Goal: Task Accomplishment & Management: Manage account settings

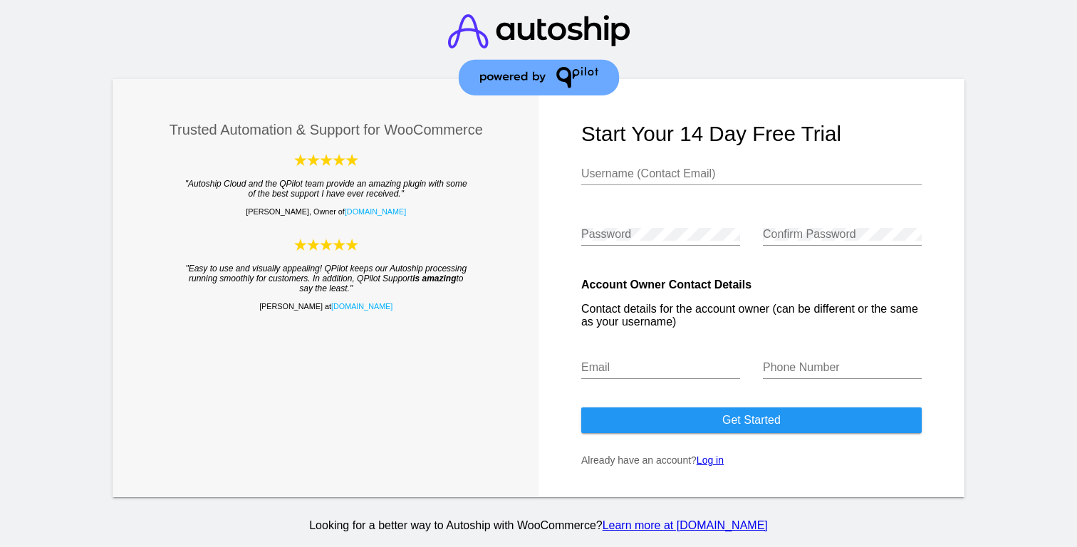
click at [717, 464] on link "Log in" at bounding box center [710, 459] width 27 height 11
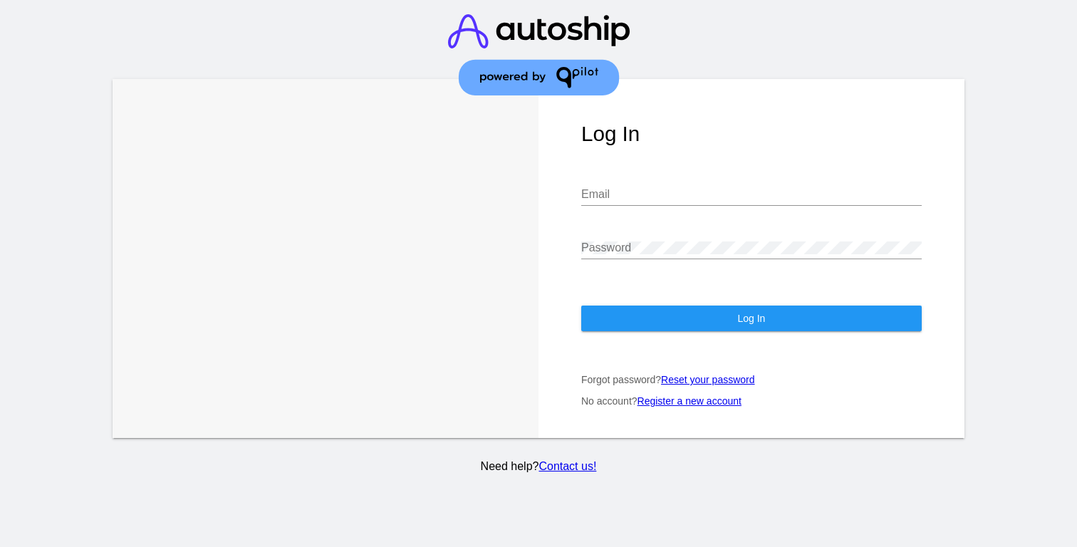
click at [625, 190] on input "Email" at bounding box center [751, 194] width 340 height 13
type input "[EMAIL_ADDRESS][DOMAIN_NAME]"
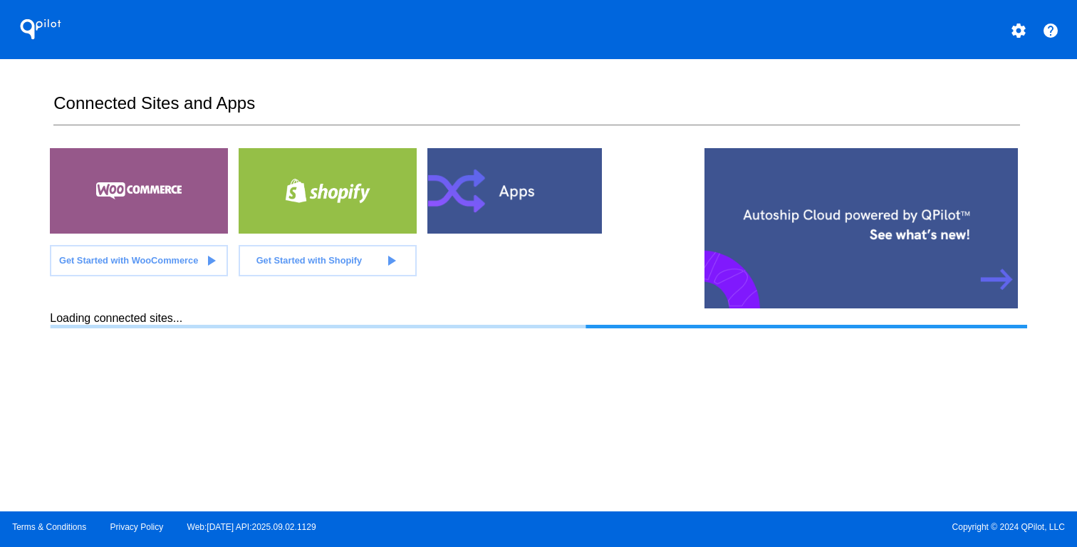
click at [470, 203] on div at bounding box center [516, 190] width 178 height 85
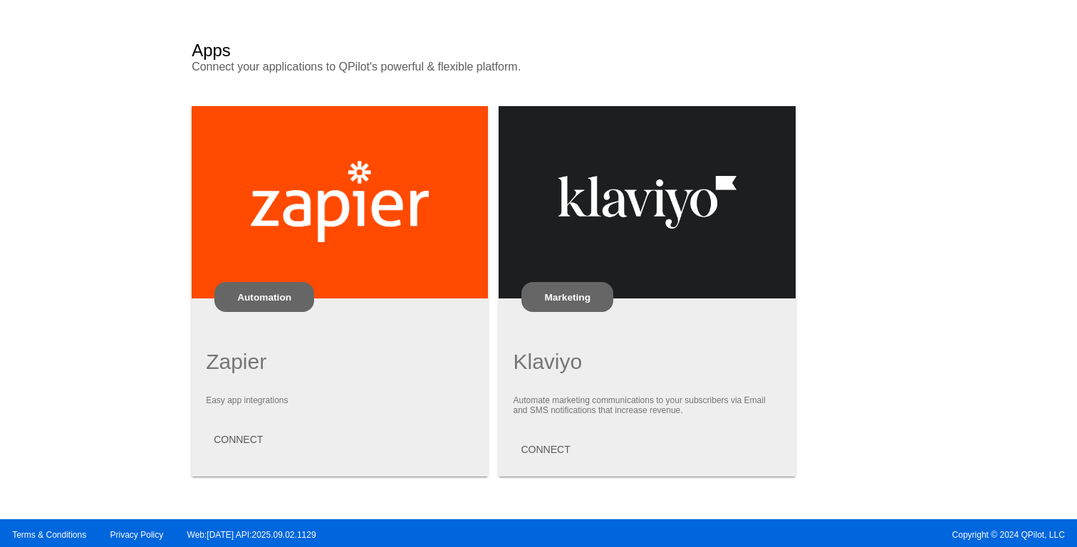
scroll to position [921, 0]
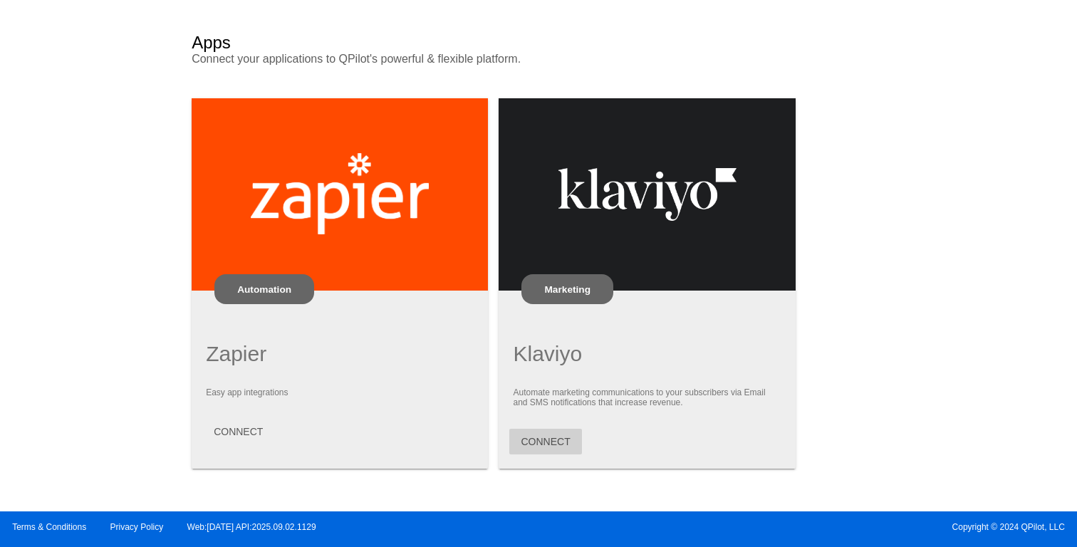
click at [557, 437] on span "CONNECT" at bounding box center [545, 441] width 49 height 11
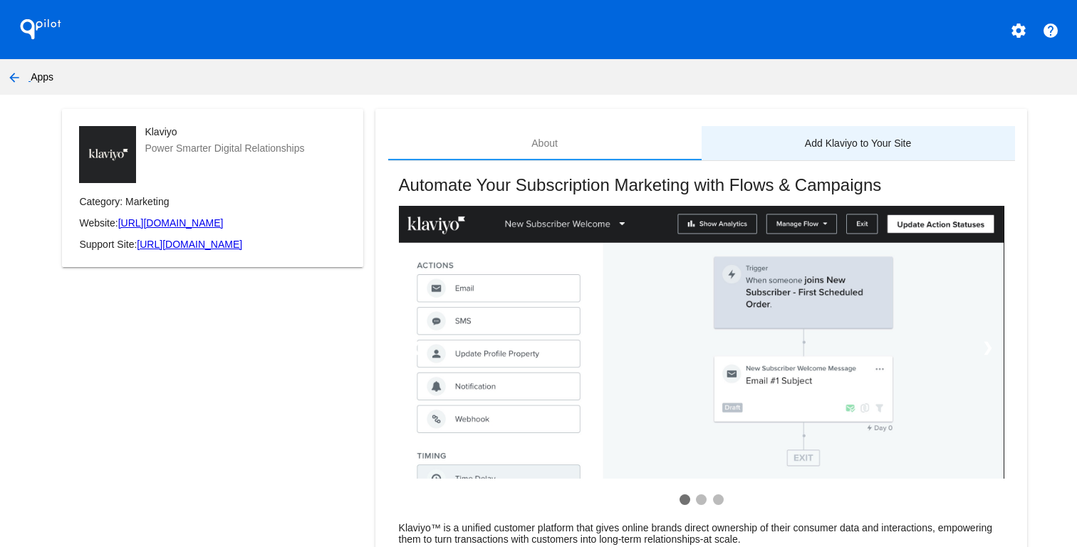
click at [836, 153] on div "Add Klaviyo to Your Site" at bounding box center [858, 143] width 313 height 34
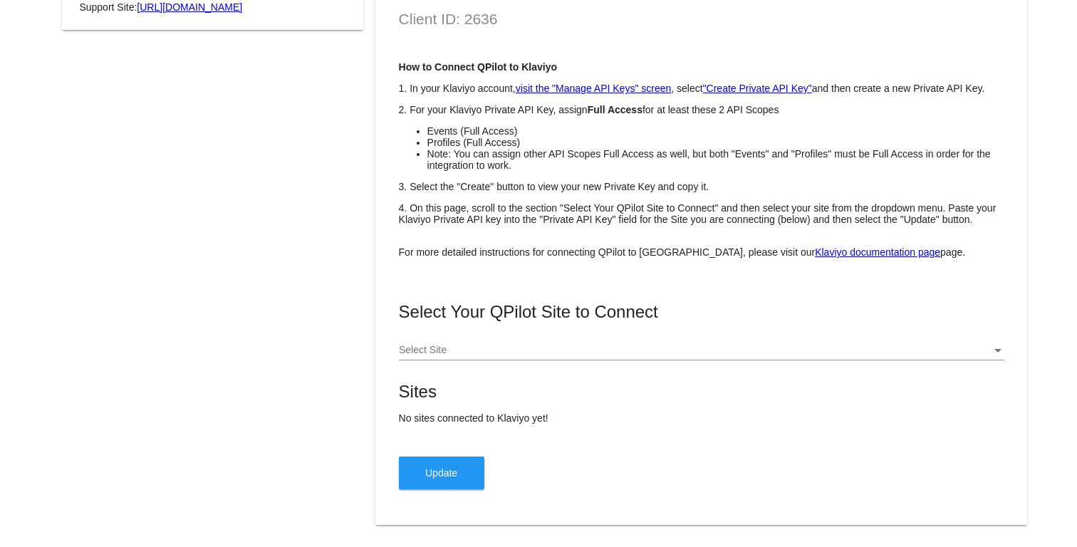
scroll to position [241, 0]
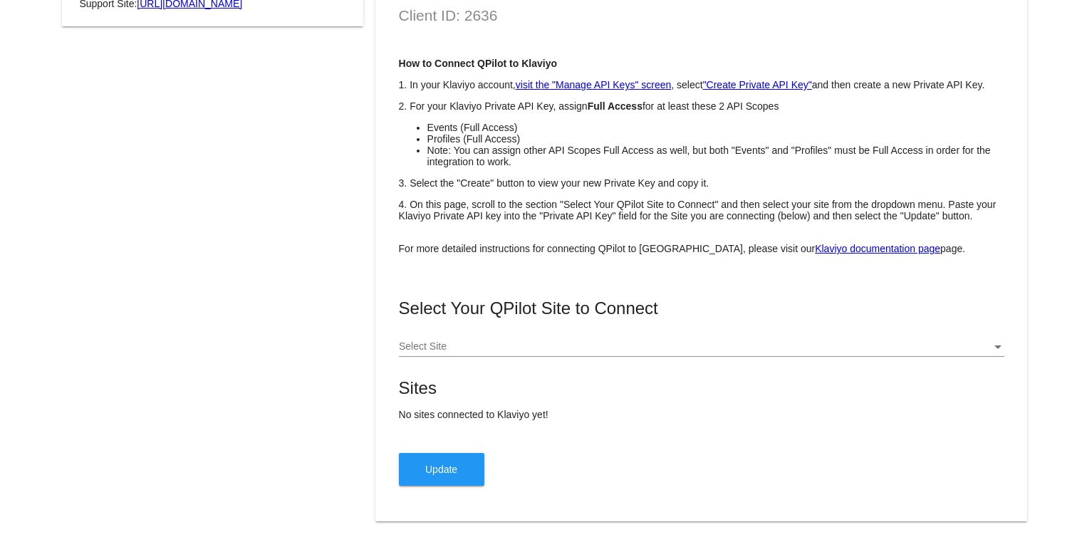
click at [762, 351] on div "Select Site" at bounding box center [701, 343] width 605 height 28
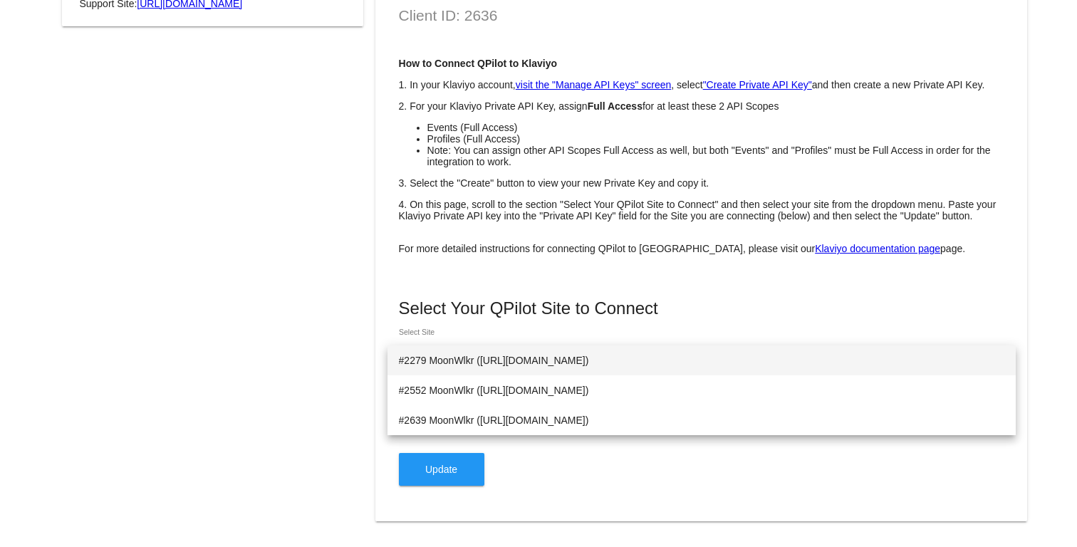
click at [767, 290] on div at bounding box center [538, 273] width 1077 height 547
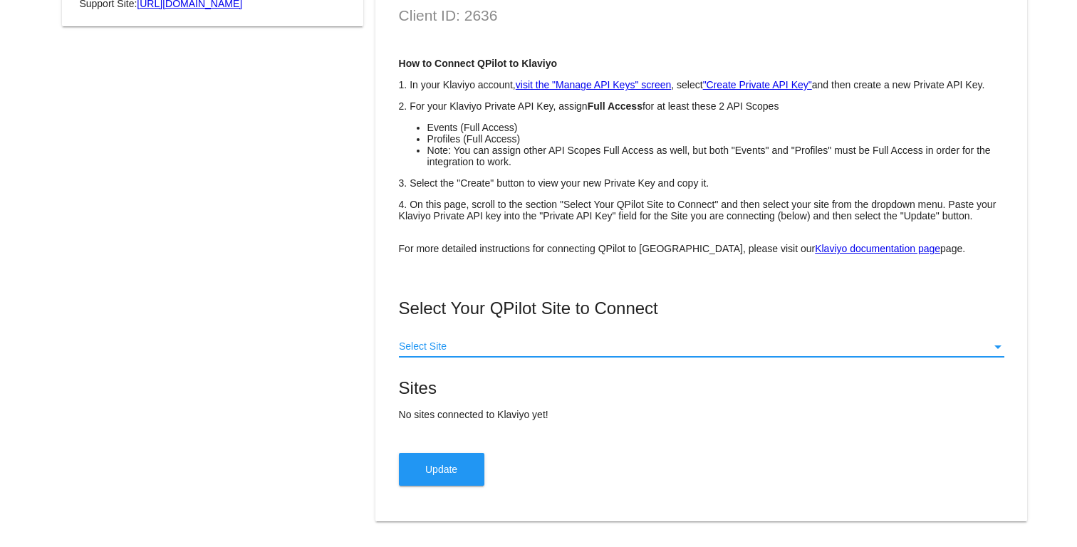
click at [616, 353] on div at bounding box center [695, 346] width 593 height 11
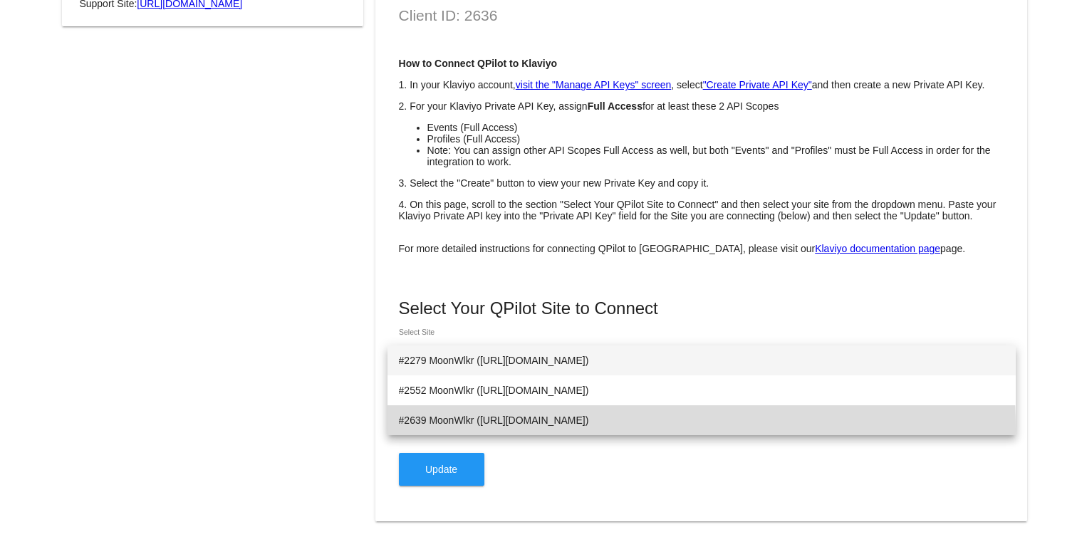
click at [596, 429] on span "#2639 MoonWlkr ([URL][DOMAIN_NAME])" at bounding box center [701, 420] width 605 height 30
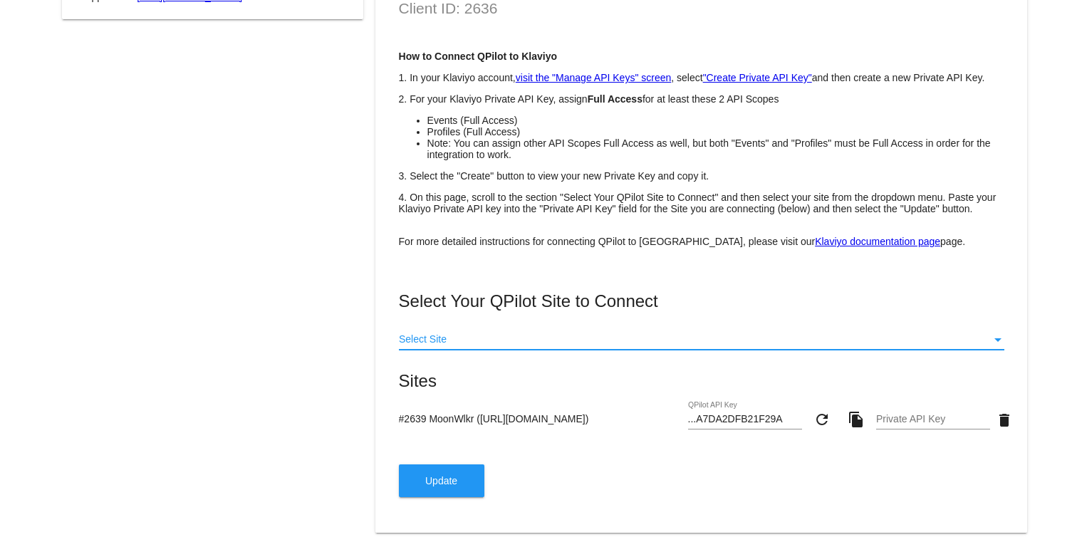
scroll to position [0, 0]
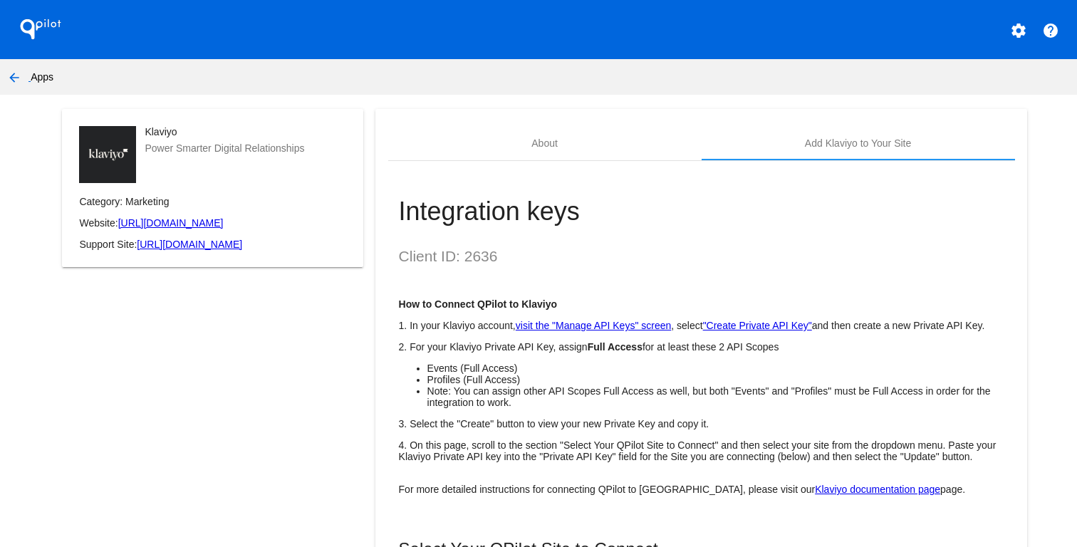
click at [41, 26] on h1 "QPilot" at bounding box center [40, 29] width 57 height 28
click at [26, 76] on button "arrow_back" at bounding box center [14, 77] width 28 height 28
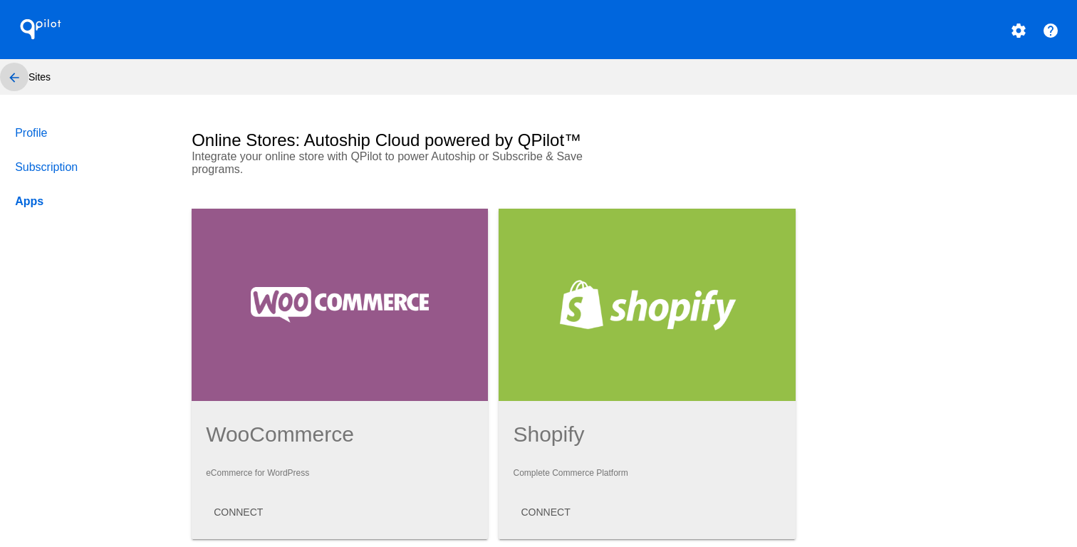
click at [20, 80] on mat-icon "arrow_back" at bounding box center [14, 77] width 17 height 17
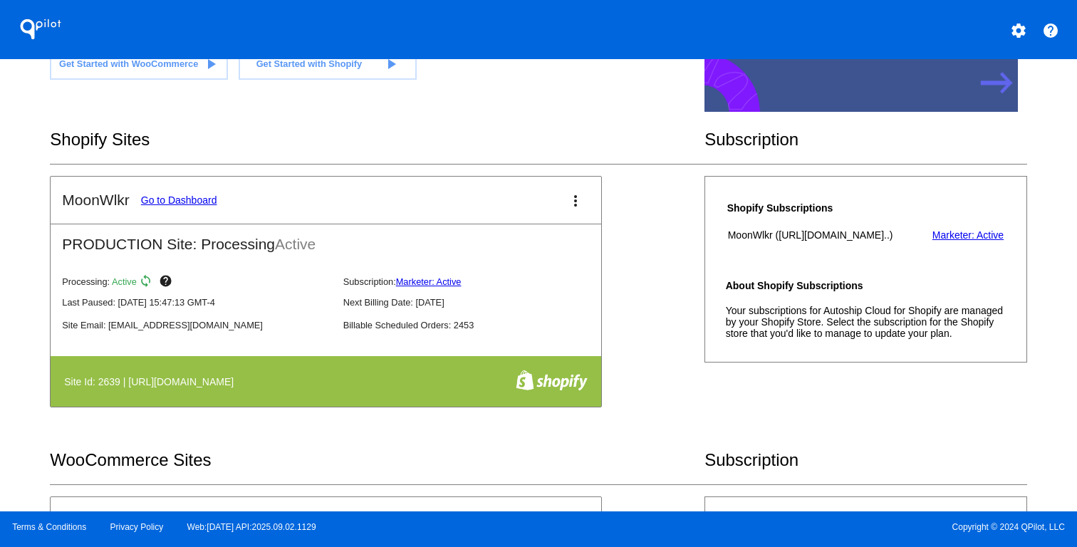
scroll to position [206, 0]
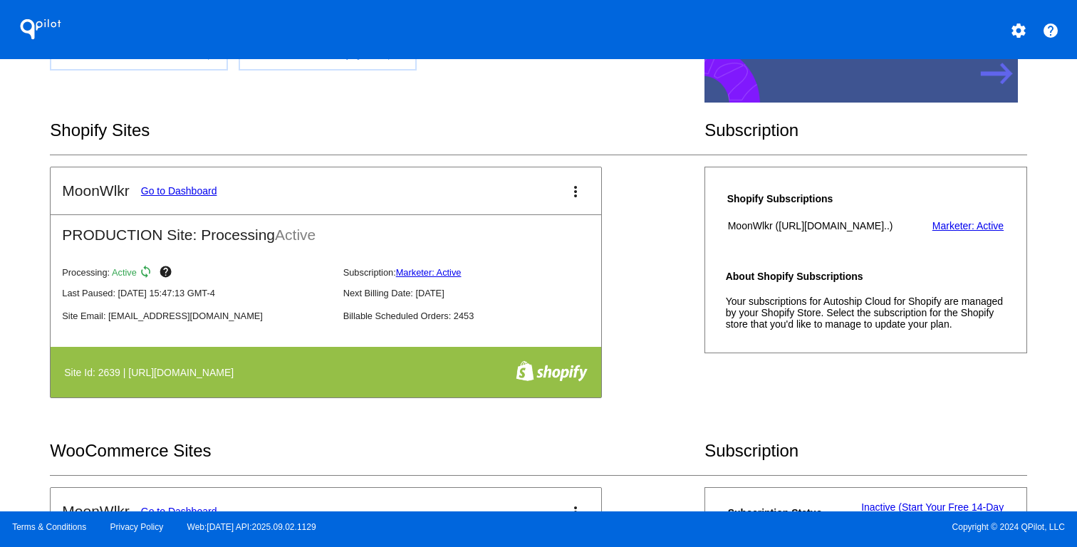
click at [185, 193] on link "Go to Dashboard" at bounding box center [179, 190] width 76 height 11
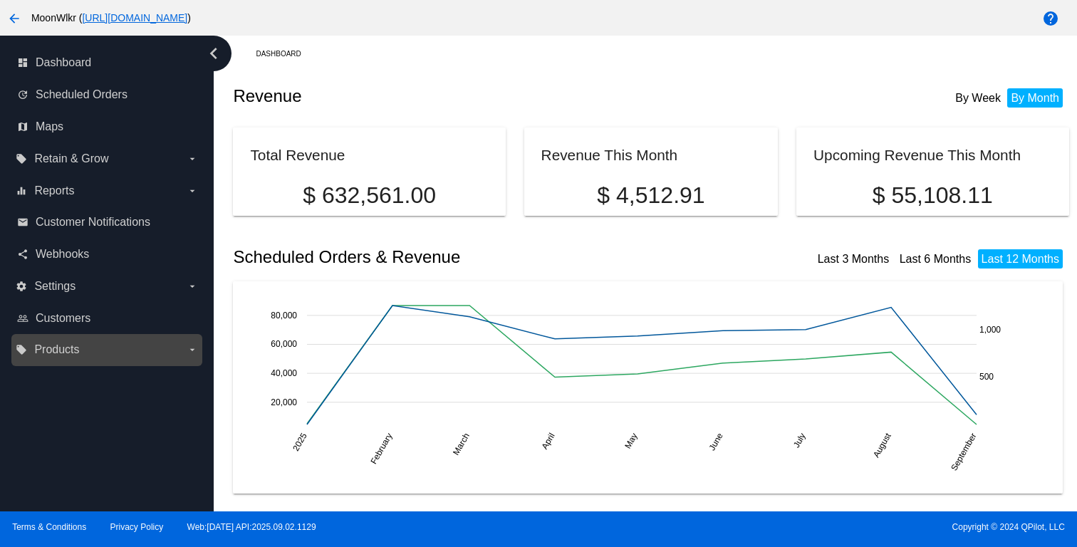
click at [125, 357] on label "local_offer Products arrow_drop_down" at bounding box center [107, 349] width 182 height 23
click at [0, 0] on input "local_offer Products arrow_drop_down" at bounding box center [0, 0] width 0 height 0
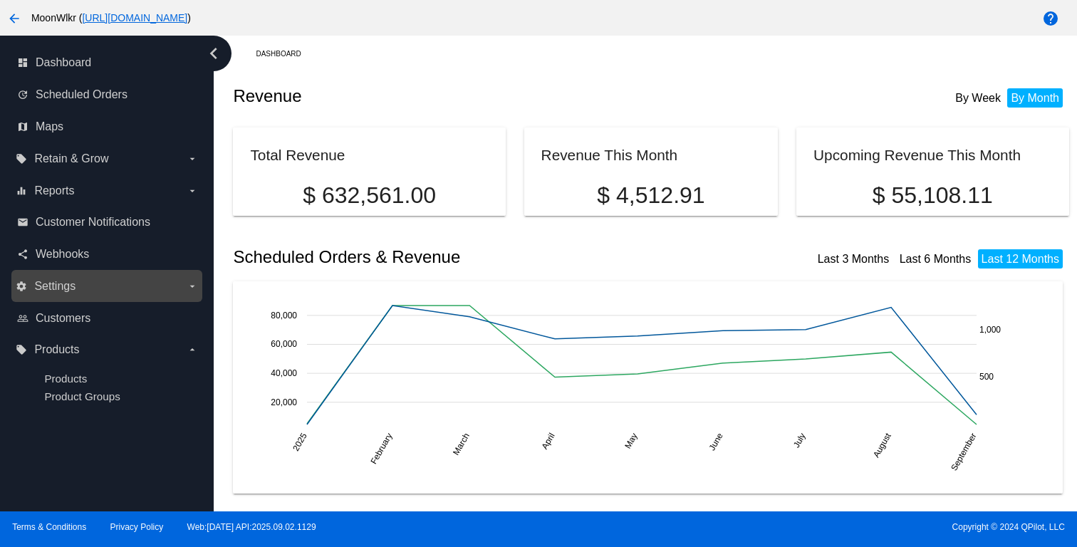
click at [83, 280] on label "settings Settings arrow_drop_down" at bounding box center [107, 286] width 182 height 23
click at [0, 0] on input "settings Settings arrow_drop_down" at bounding box center [0, 0] width 0 height 0
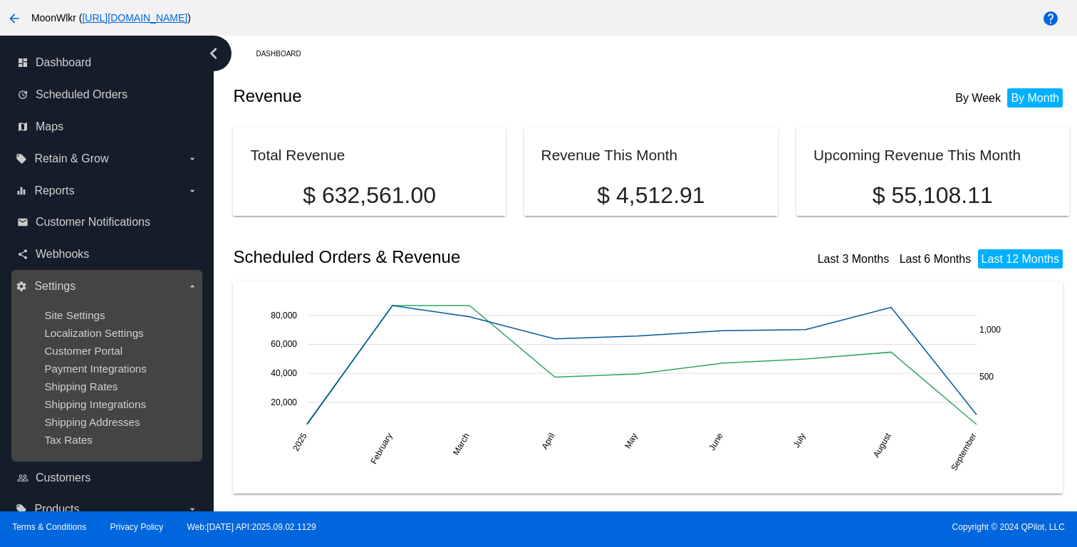
click at [80, 281] on label "settings Settings arrow_drop_down" at bounding box center [107, 286] width 182 height 23
click at [0, 0] on input "settings Settings arrow_drop_down" at bounding box center [0, 0] width 0 height 0
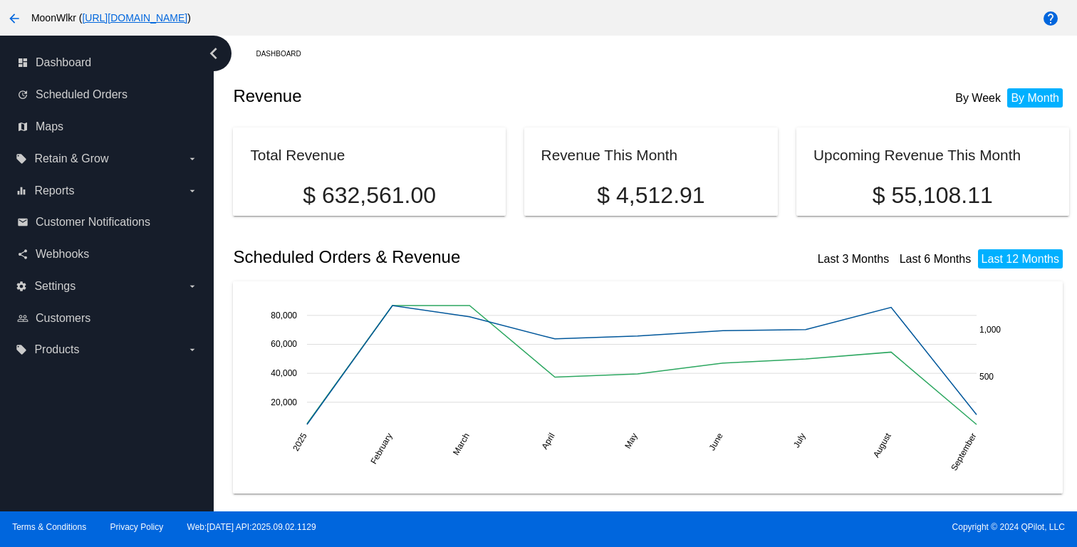
click at [16, 17] on mat-icon "arrow_back" at bounding box center [14, 18] width 17 height 17
click at [127, 220] on span "Customer Notifications" at bounding box center [93, 222] width 115 height 13
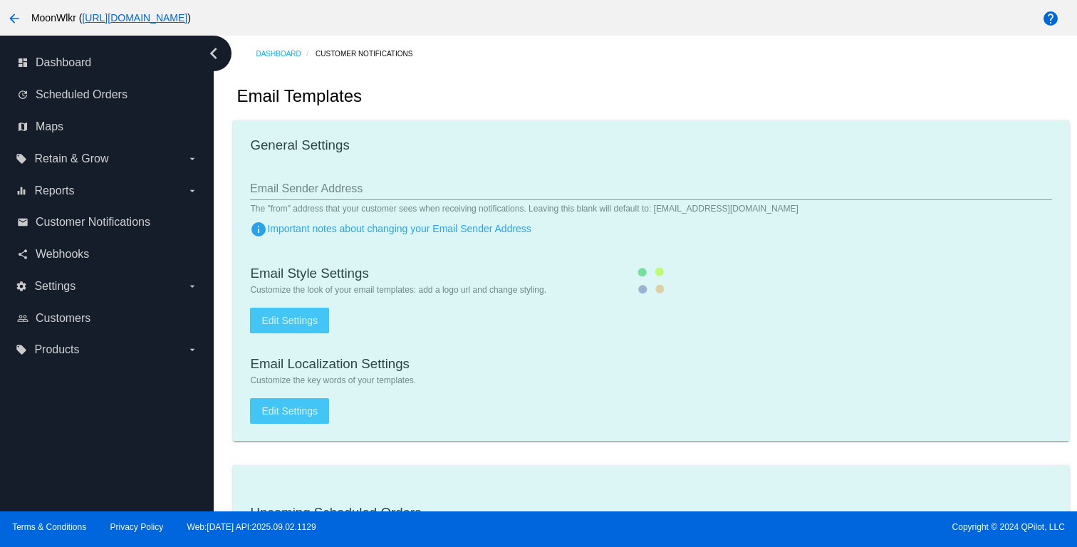
type input "[EMAIL_ADDRESS][DOMAIN_NAME]"
type input "1"
checkbox input "true"
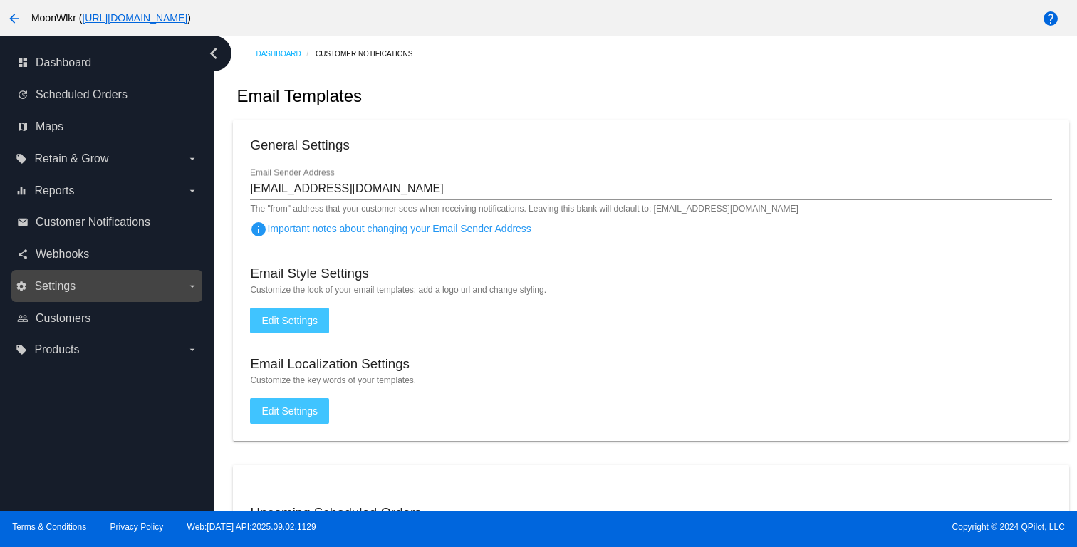
click at [180, 281] on label "settings Settings arrow_drop_down" at bounding box center [107, 286] width 182 height 23
click at [0, 0] on input "settings Settings arrow_drop_down" at bounding box center [0, 0] width 0 height 0
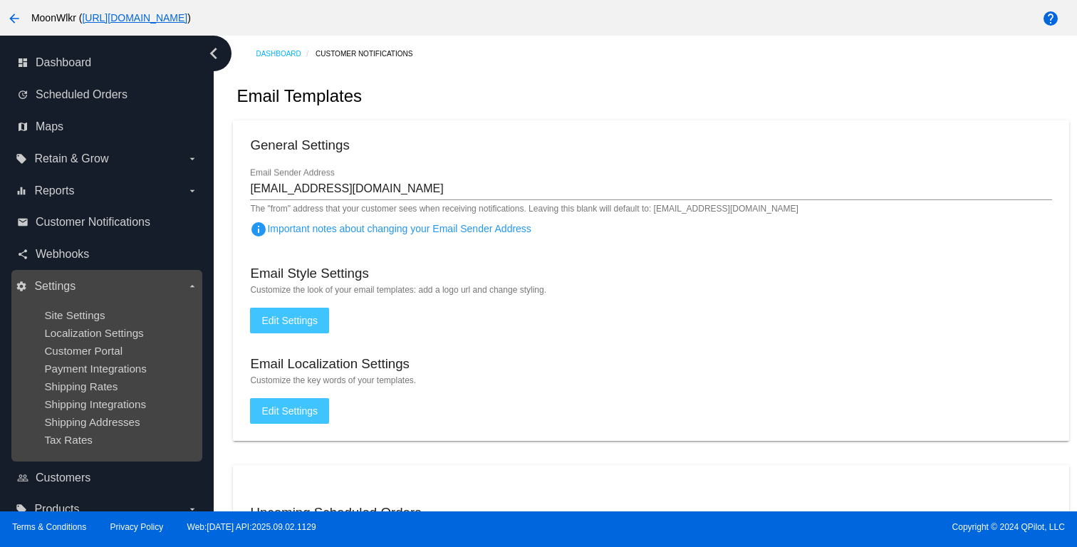
click at [73, 280] on span "Settings" at bounding box center [54, 286] width 41 height 13
click at [0, 0] on input "settings Settings arrow_drop_down" at bounding box center [0, 0] width 0 height 0
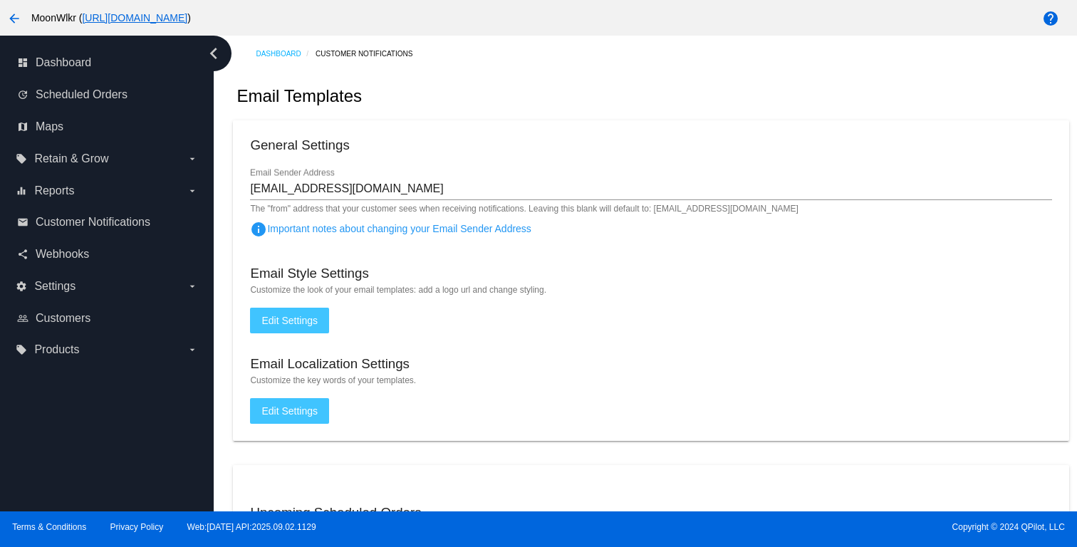
click at [312, 326] on span "Edit Settings" at bounding box center [289, 320] width 56 height 11
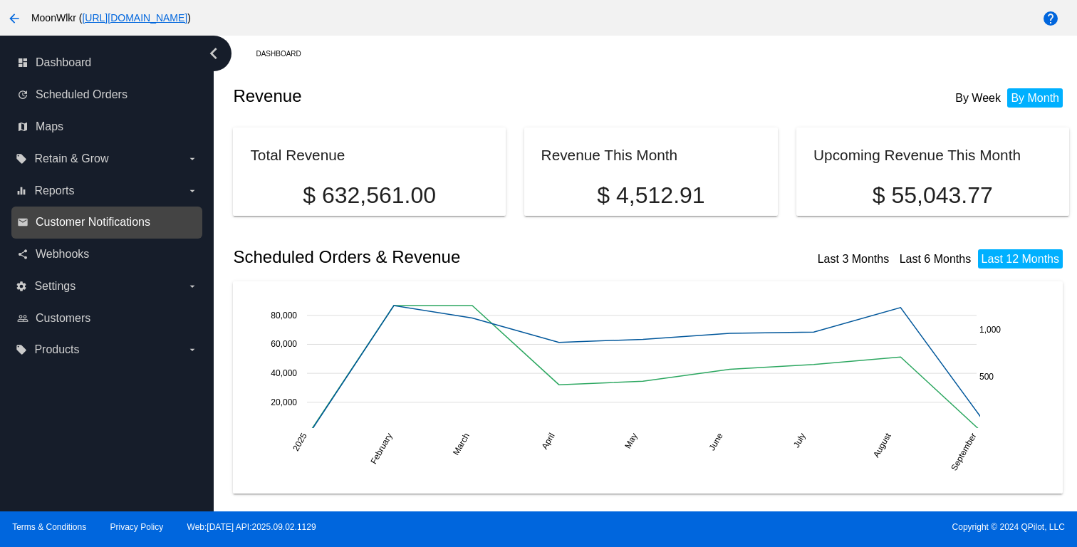
click at [127, 227] on span "Customer Notifications" at bounding box center [93, 222] width 115 height 13
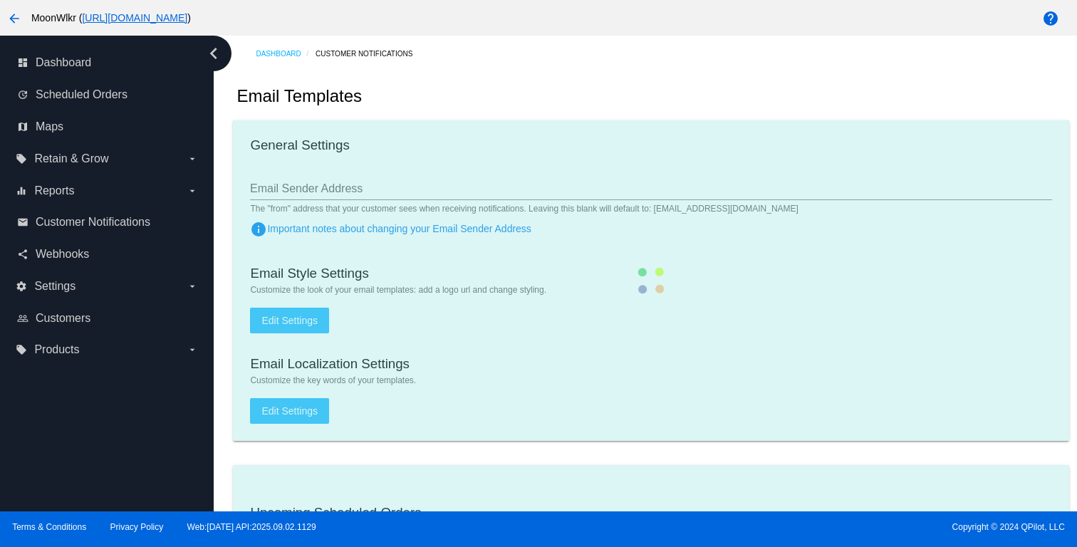
type input "[EMAIL_ADDRESS][DOMAIN_NAME]"
type input "1"
checkbox input "true"
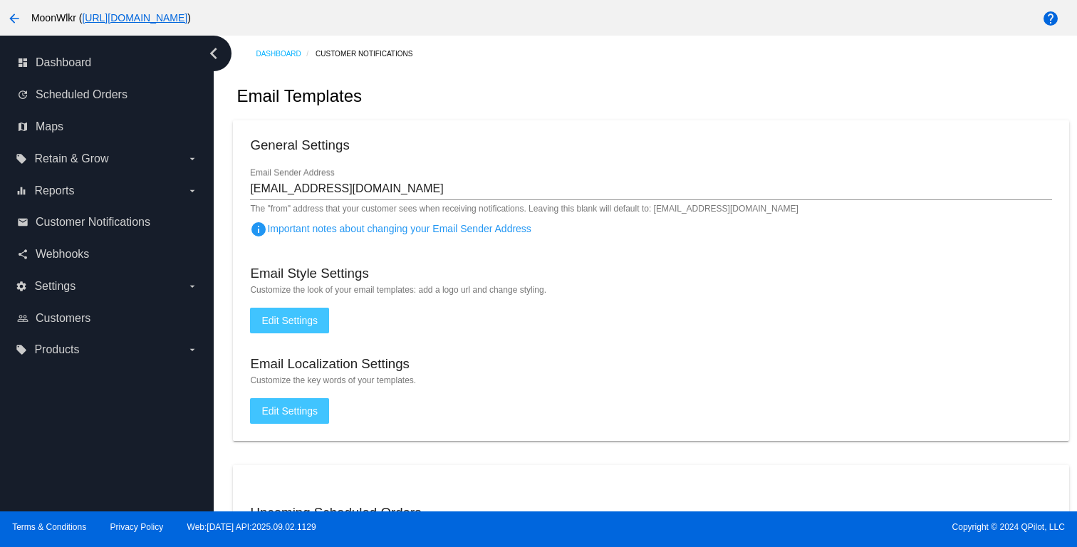
click at [308, 413] on span "Edit Settings" at bounding box center [289, 410] width 56 height 11
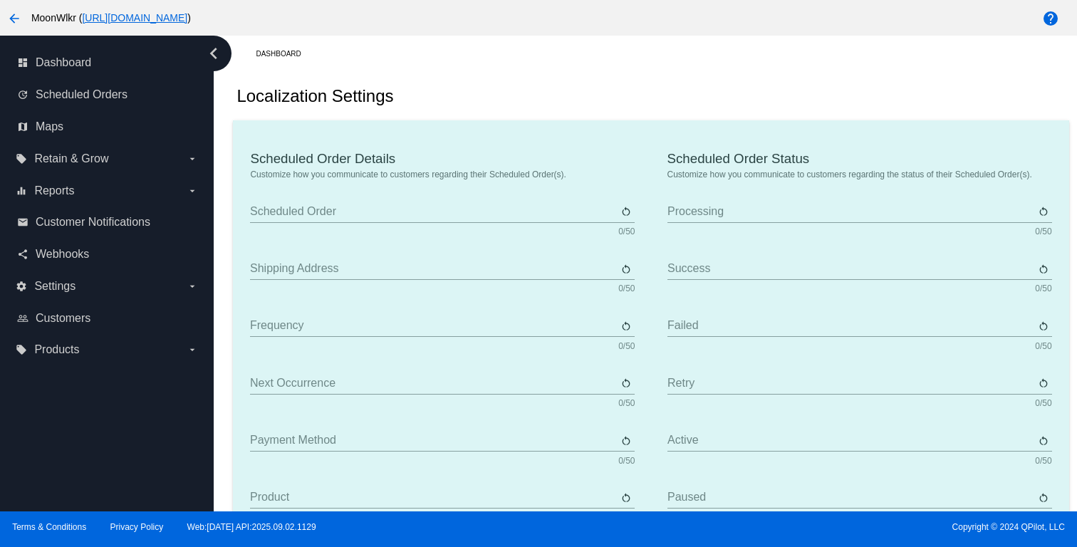
type input "Scheduled Order"
type input "Shipping Address"
type input "Frequency"
type input "Next Occurrence"
type input "Payment Method"
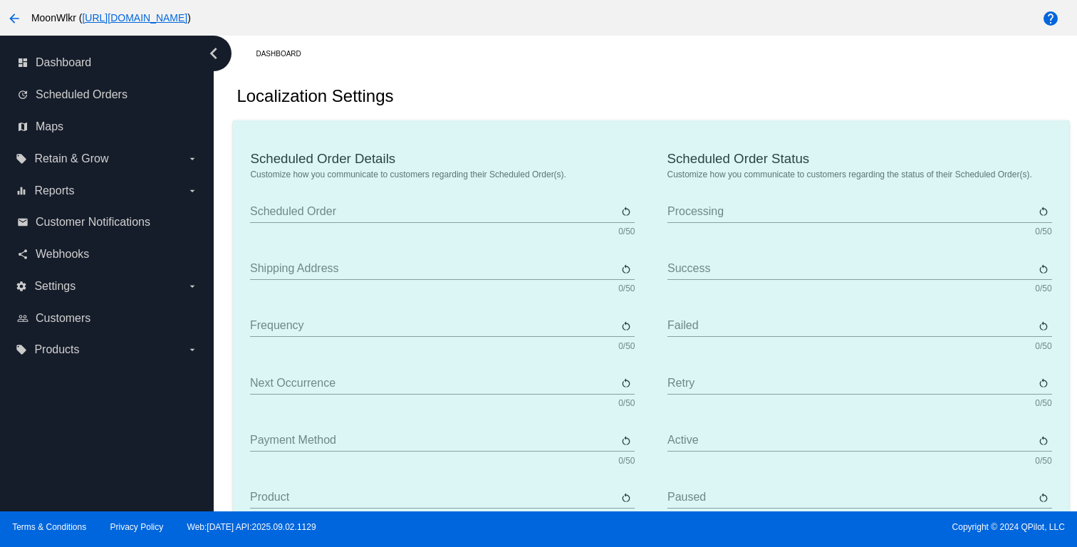
type input "Product"
type input "Quantity"
type input "Price"
type input "Out of stock"
type input "Subtotal"
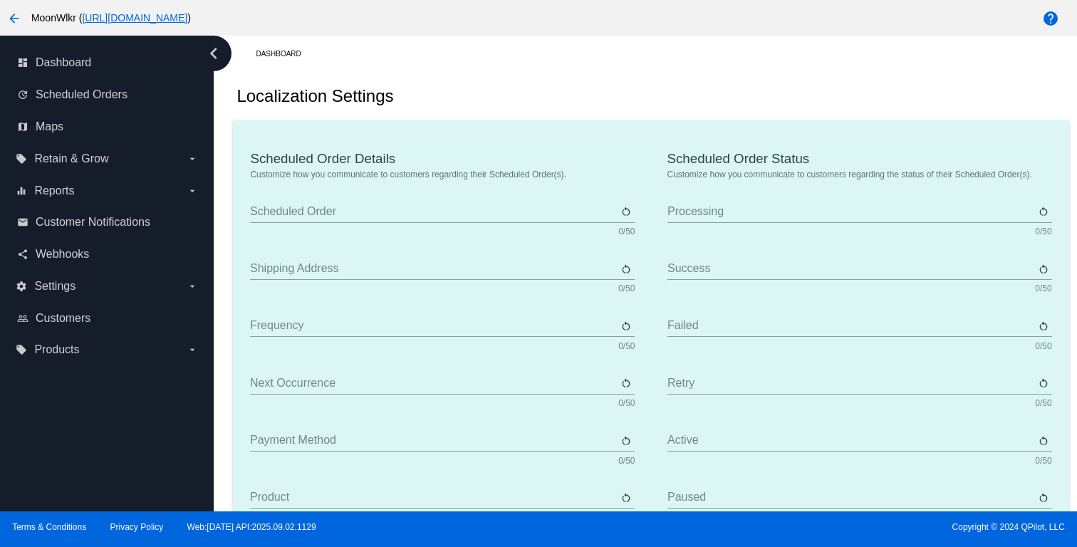
type input "Shipping"
type input "Tax"
type input "TBD"
type input "Total"
type input "No Payment Method"
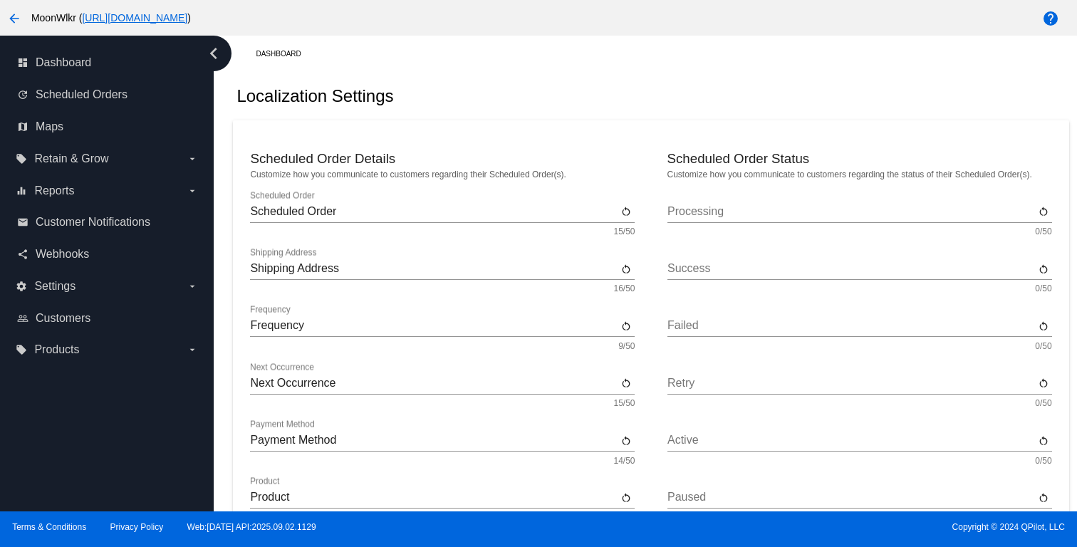
click at [9, 18] on mat-icon "arrow_back" at bounding box center [14, 18] width 17 height 17
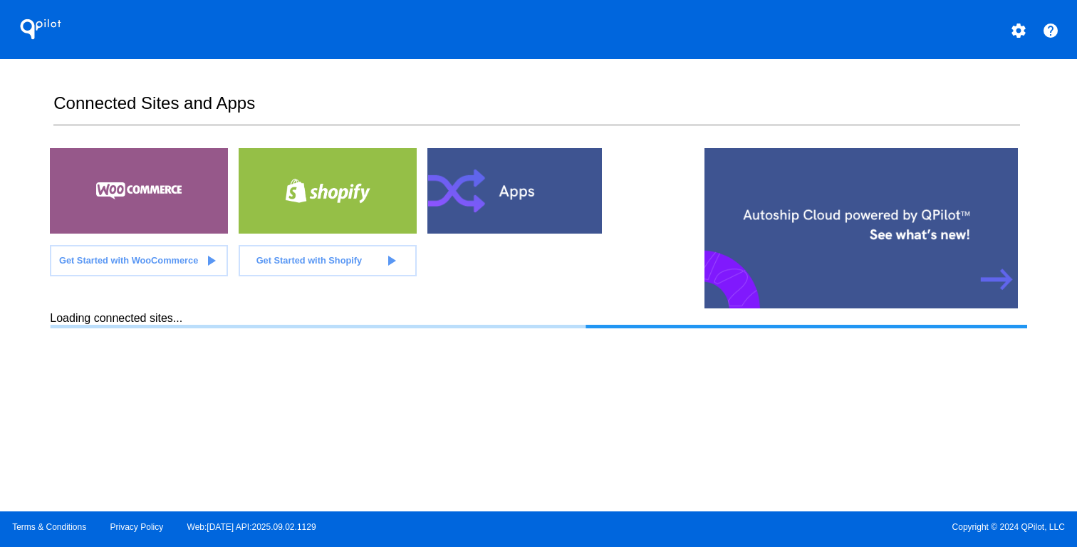
click at [1020, 30] on mat-icon "settings" at bounding box center [1018, 30] width 17 height 17
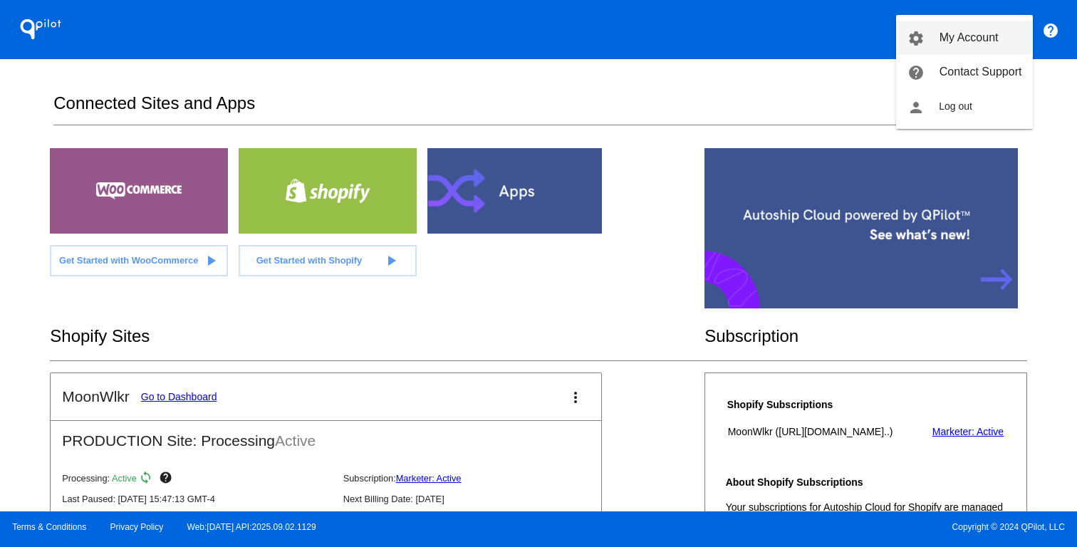
click at [999, 34] on link "settings My Account" at bounding box center [964, 38] width 137 height 34
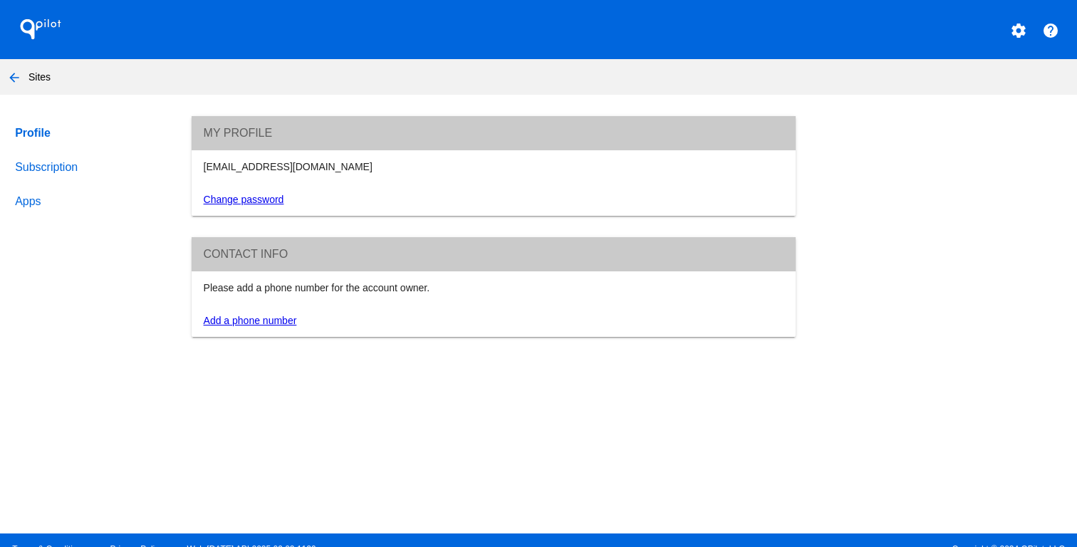
click at [32, 175] on link "Subscription" at bounding box center [89, 167] width 155 height 34
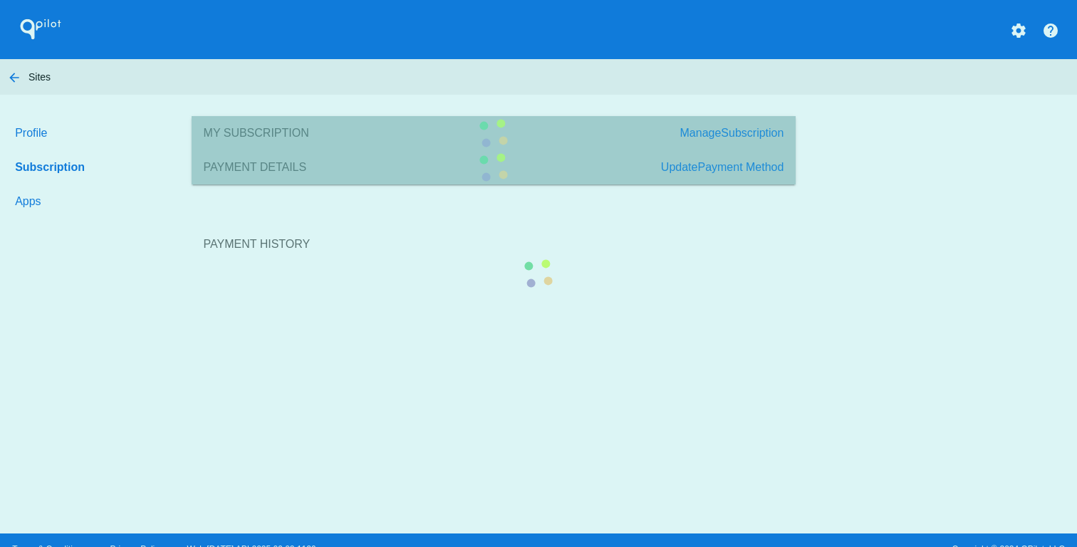
click at [192, 206] on section "Payment History" at bounding box center [494, 244] width 604 height 77
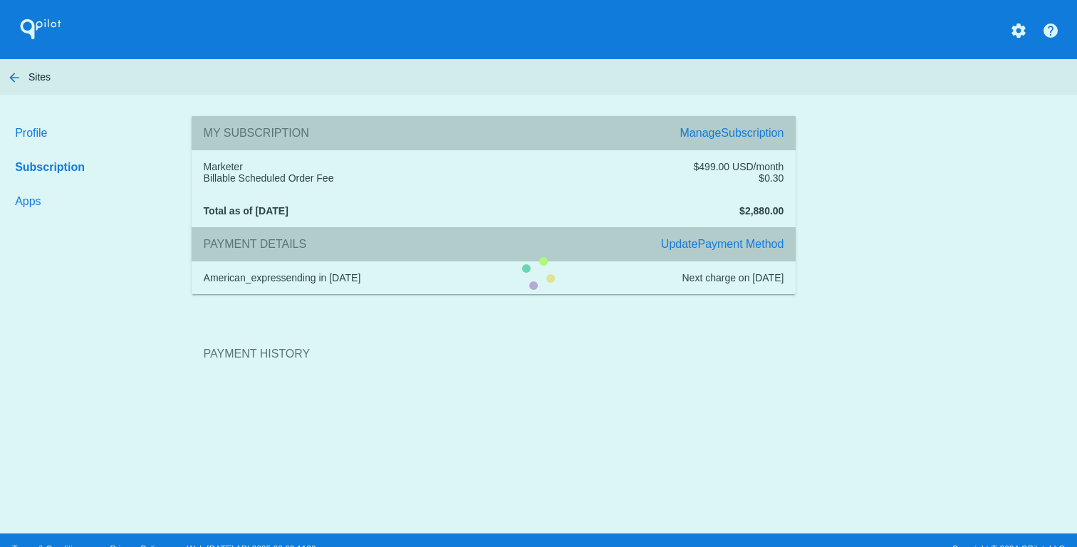
click at [192, 316] on section "Payment History" at bounding box center [494, 354] width 604 height 77
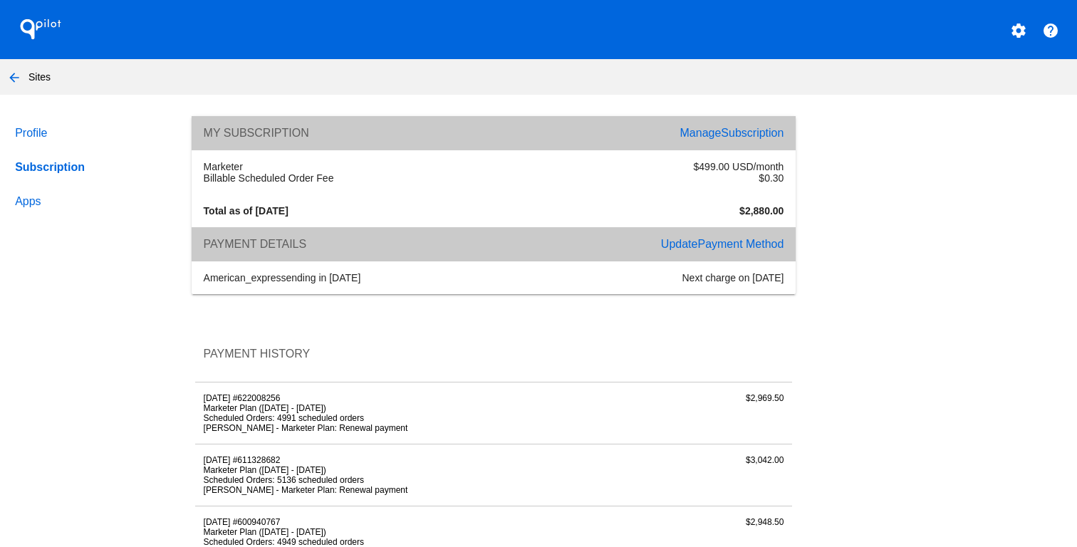
click at [31, 202] on link "Apps" at bounding box center [89, 201] width 155 height 34
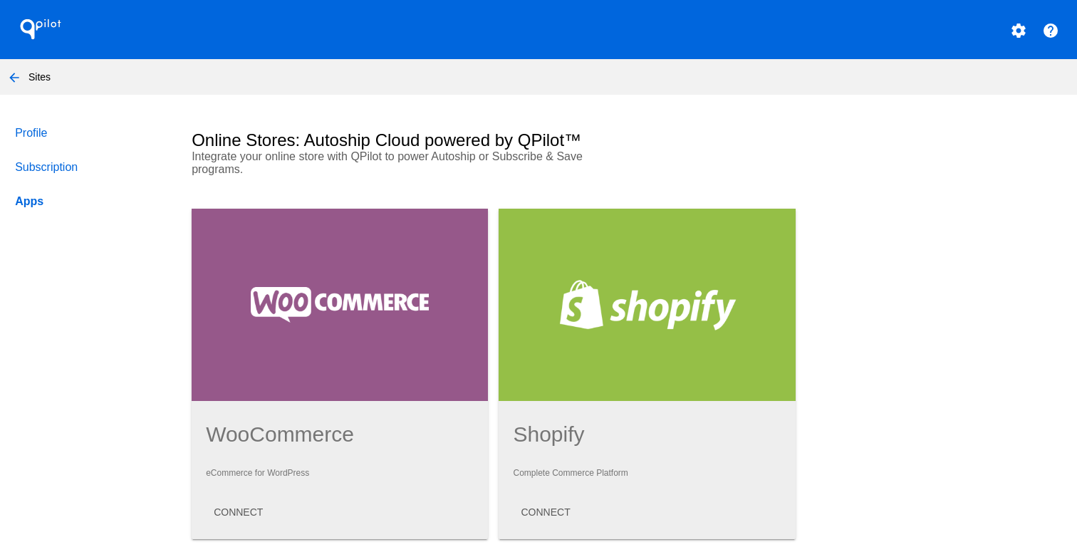
click at [16, 78] on mat-icon "arrow_back" at bounding box center [14, 77] width 17 height 17
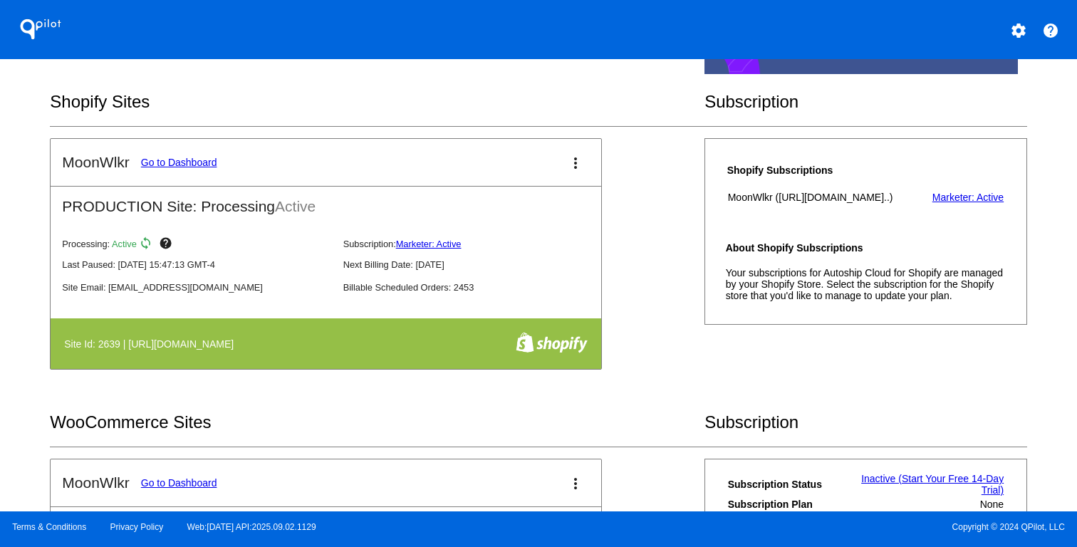
scroll to position [269, 0]
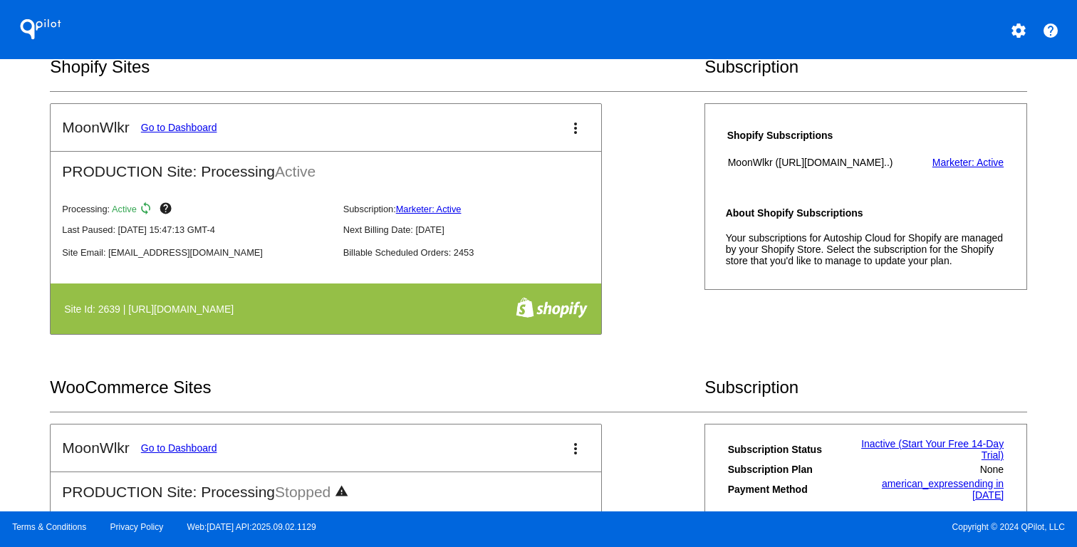
click at [191, 126] on link "Go to Dashboard" at bounding box center [179, 127] width 76 height 11
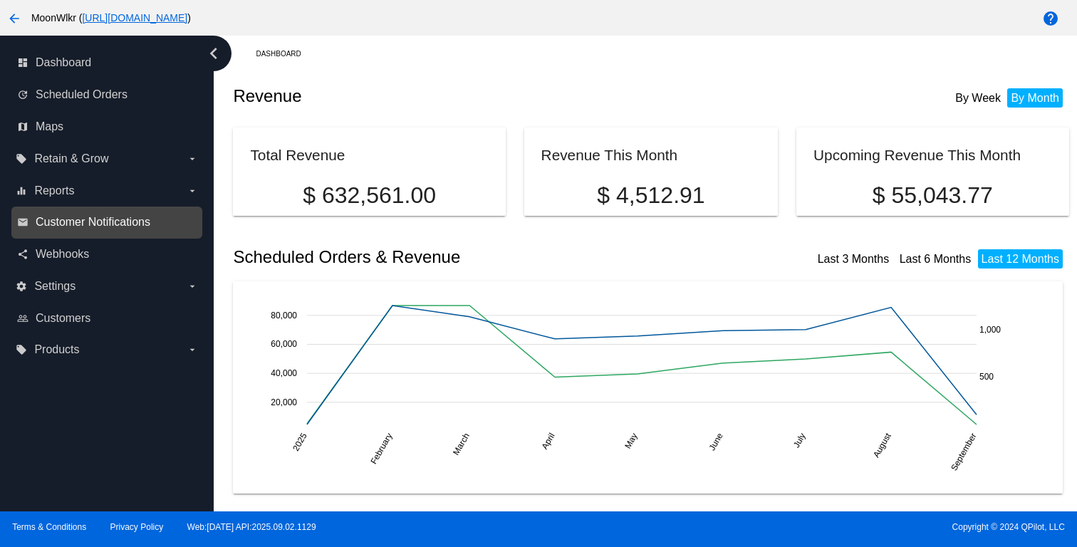
click at [110, 224] on span "Customer Notifications" at bounding box center [93, 222] width 115 height 13
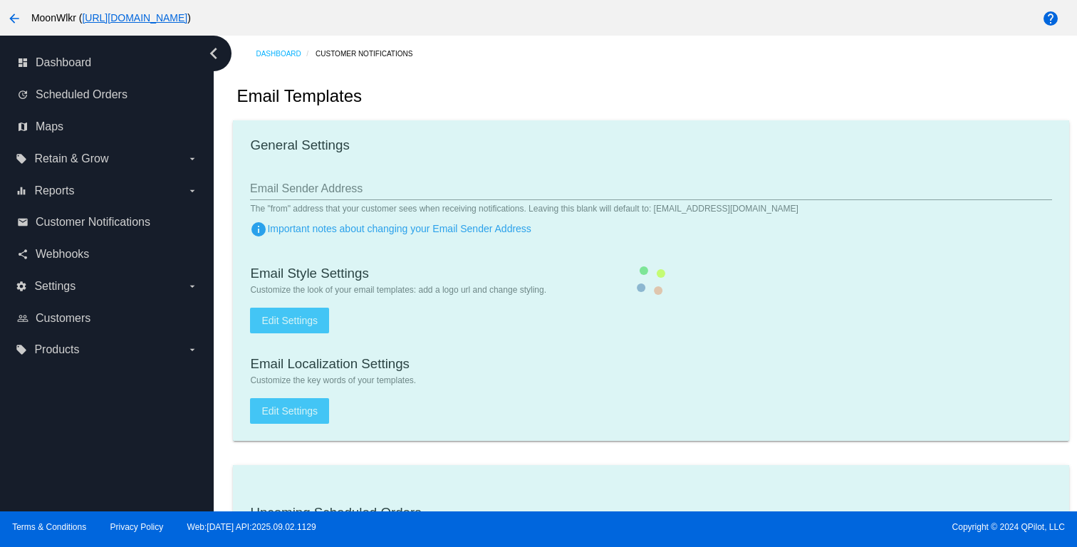
type input "[EMAIL_ADDRESS][DOMAIN_NAME]"
type input "1"
checkbox input "true"
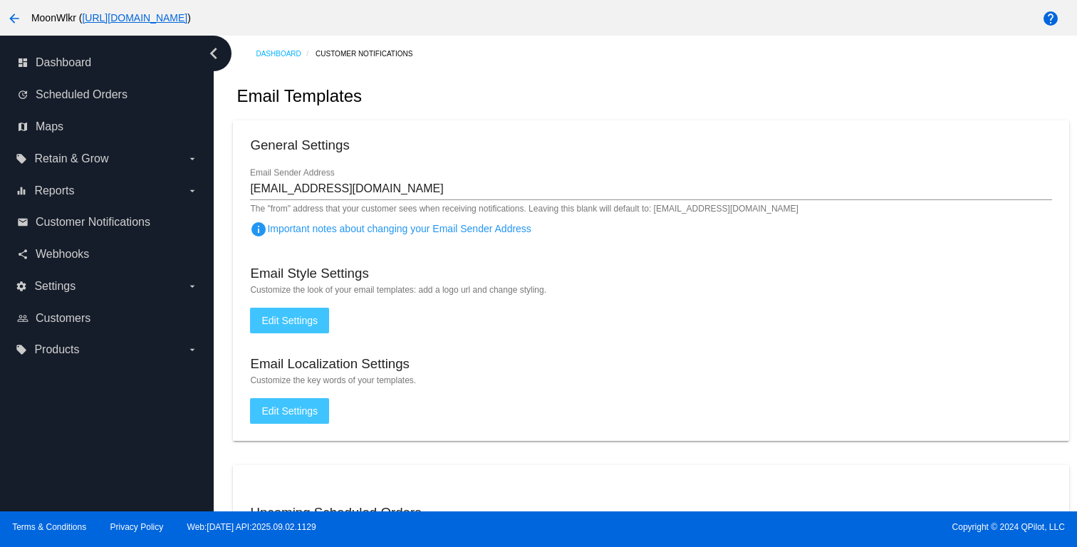
click at [368, 51] on link "Customer Notifications" at bounding box center [371, 54] width 110 height 22
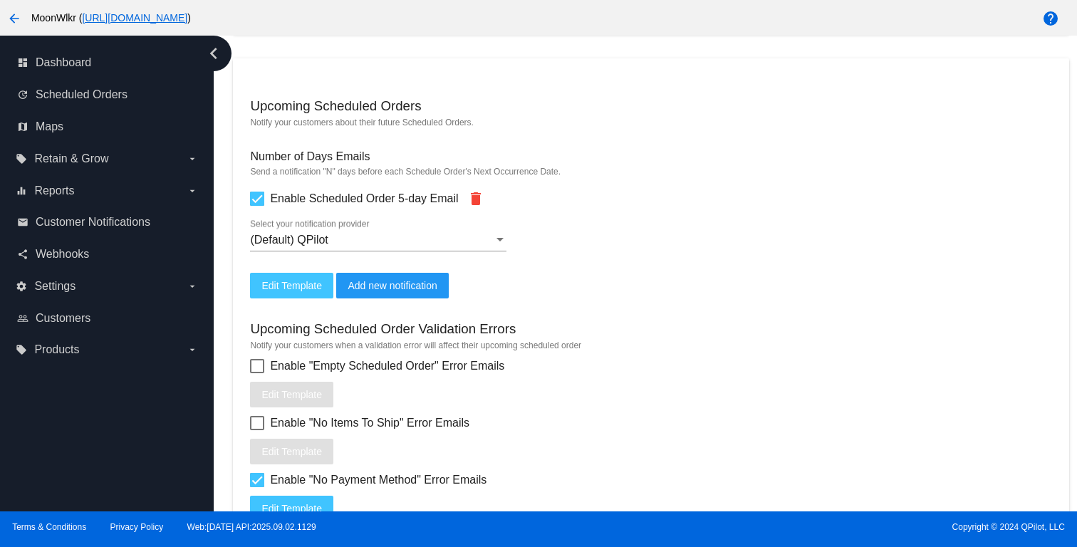
scroll to position [404, 0]
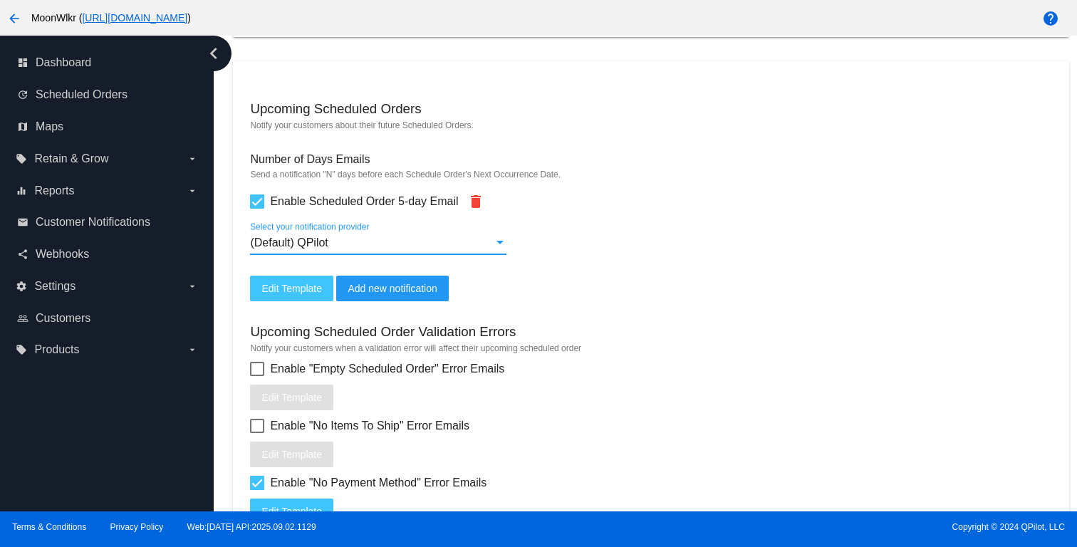
click at [365, 249] on div "(Default) QPilot" at bounding box center [372, 242] width 244 height 13
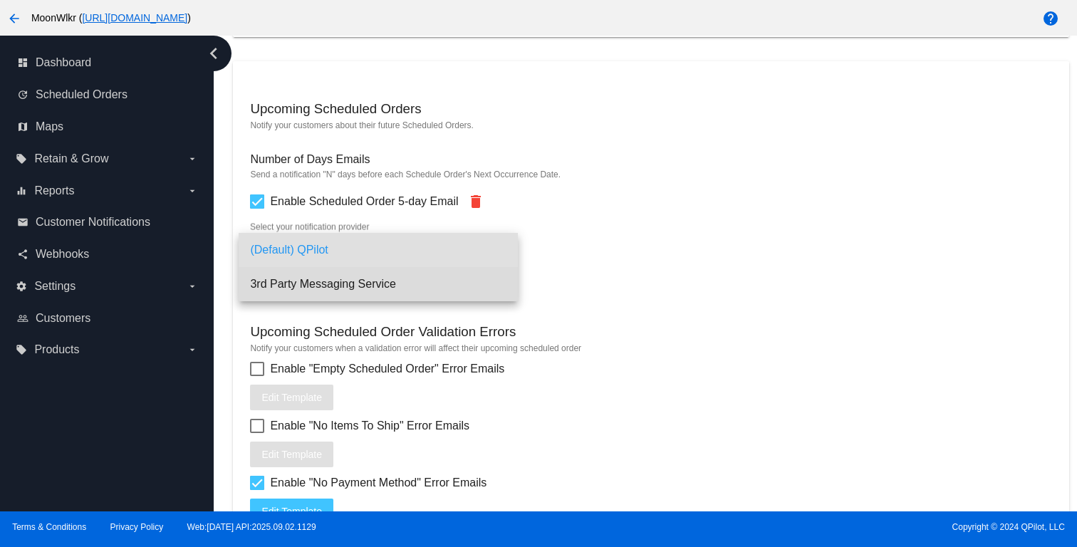
click at [360, 283] on span "3rd Party Messaging Service" at bounding box center [378, 284] width 256 height 34
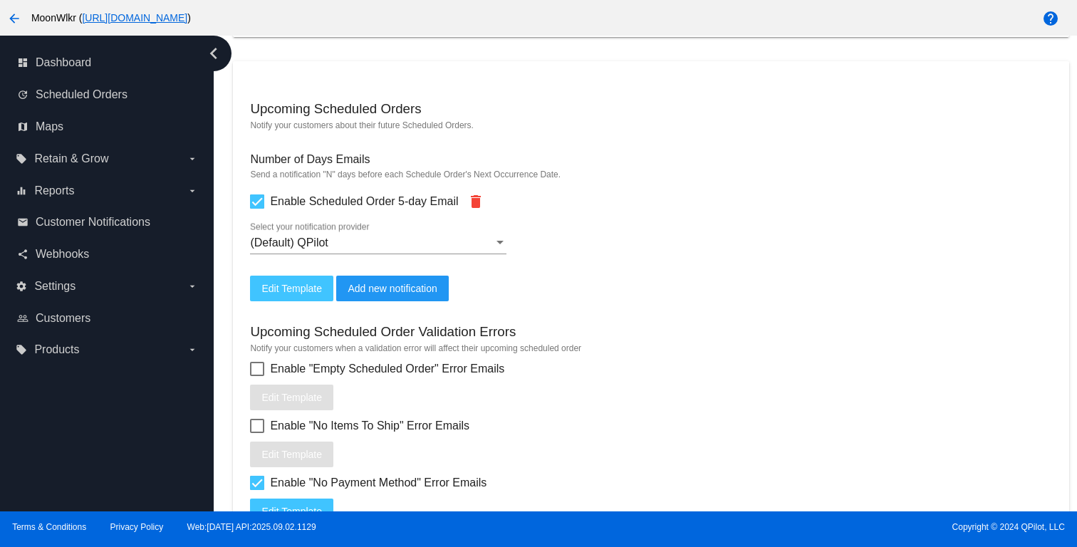
checkbox input "false"
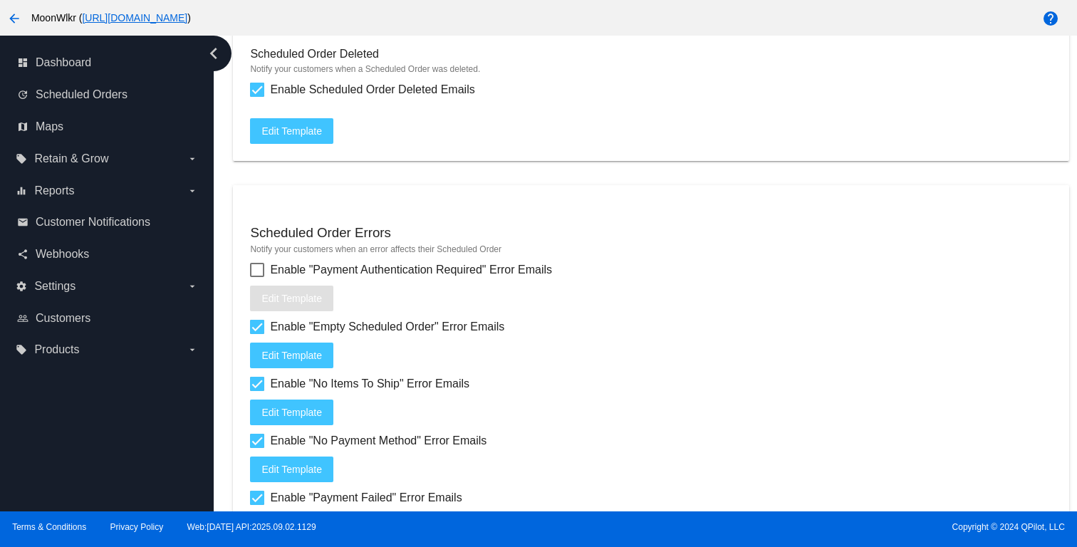
scroll to position [1827, 0]
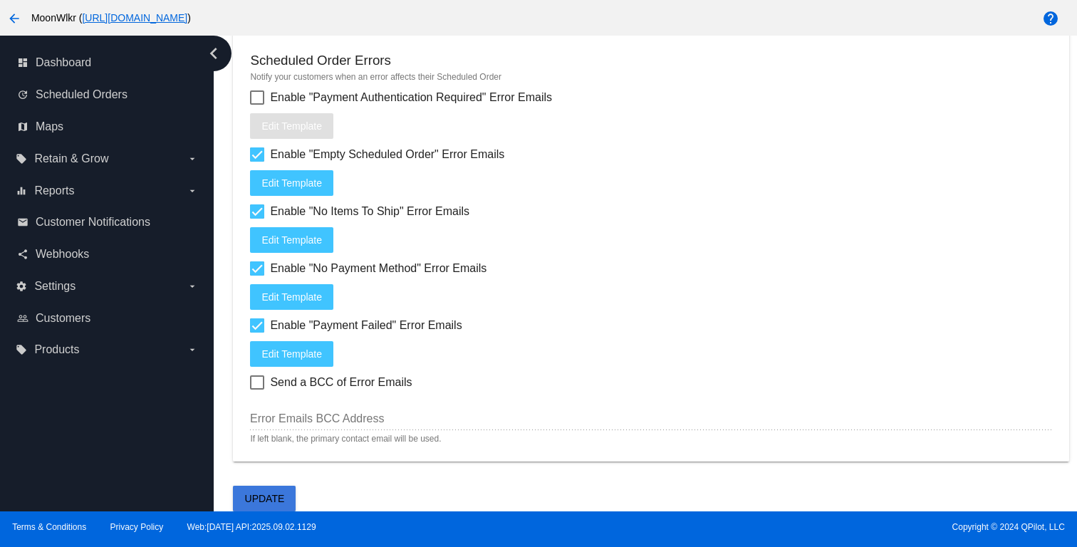
click at [277, 488] on button "Update" at bounding box center [264, 499] width 63 height 26
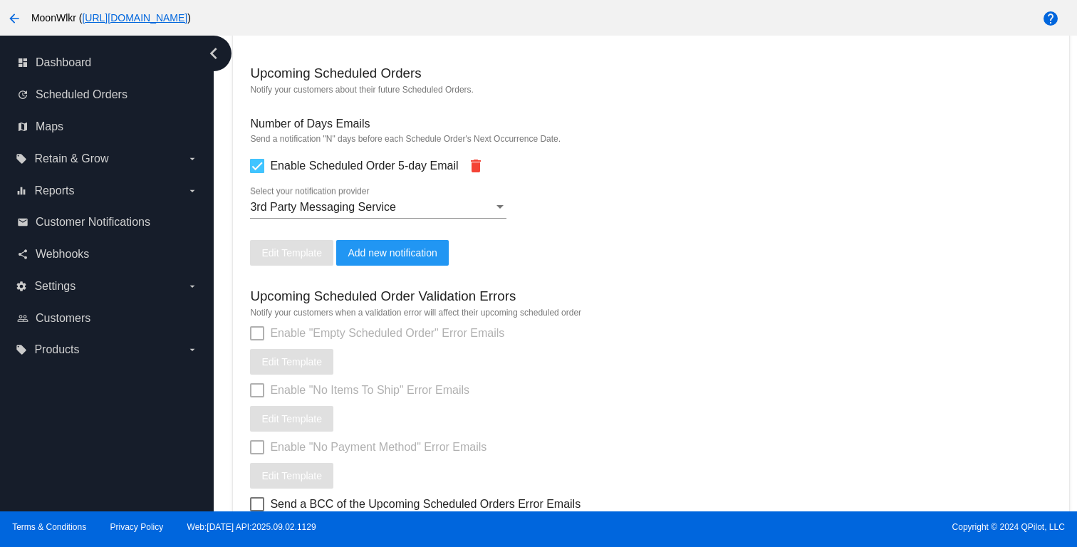
scroll to position [417, 0]
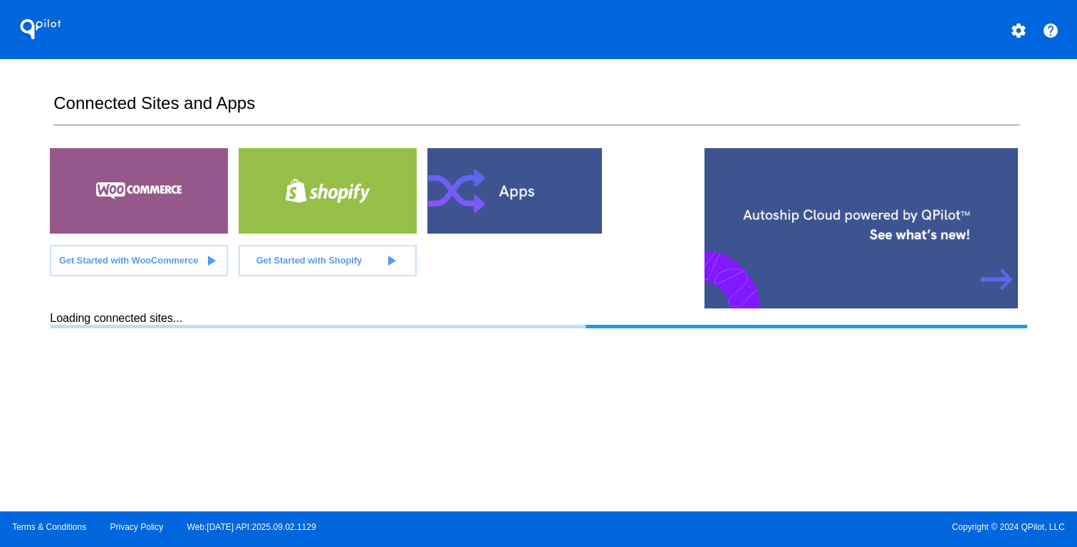
click at [471, 203] on div at bounding box center [516, 190] width 178 height 85
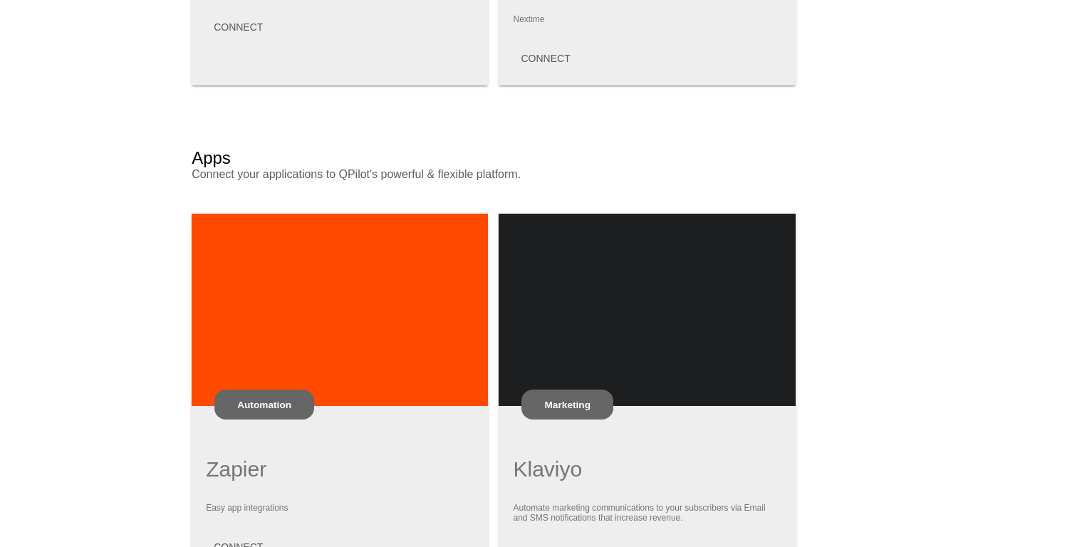
scroll to position [798, 0]
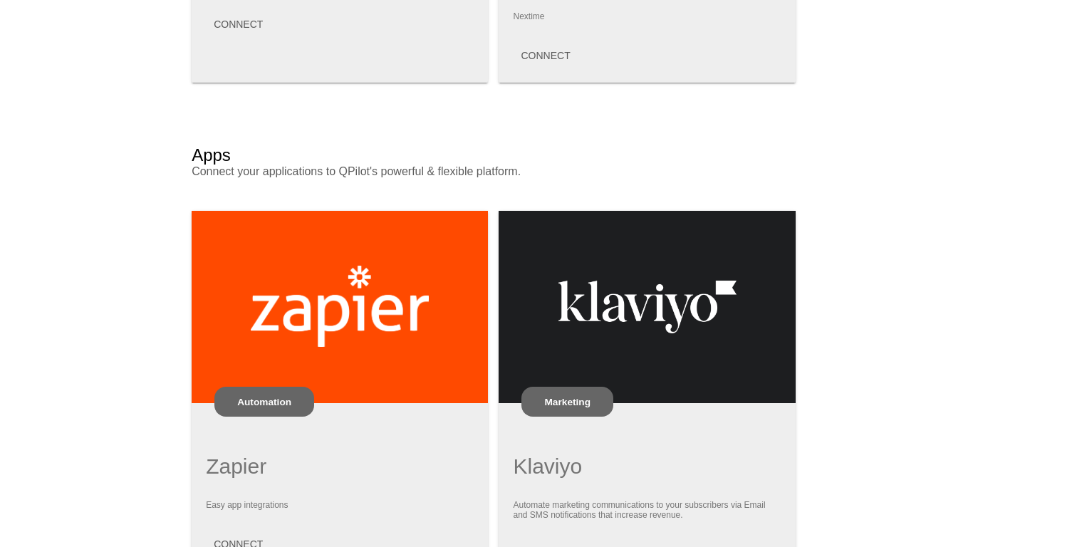
click at [604, 398] on div "Marketing" at bounding box center [567, 402] width 92 height 30
click at [585, 407] on p "Marketing" at bounding box center [567, 402] width 46 height 11
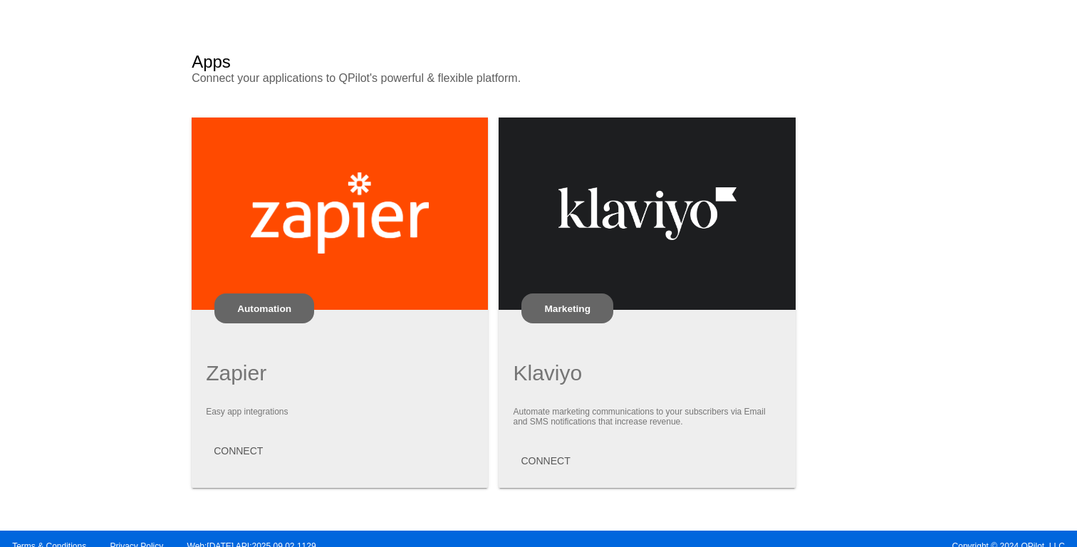
scroll to position [921, 0]
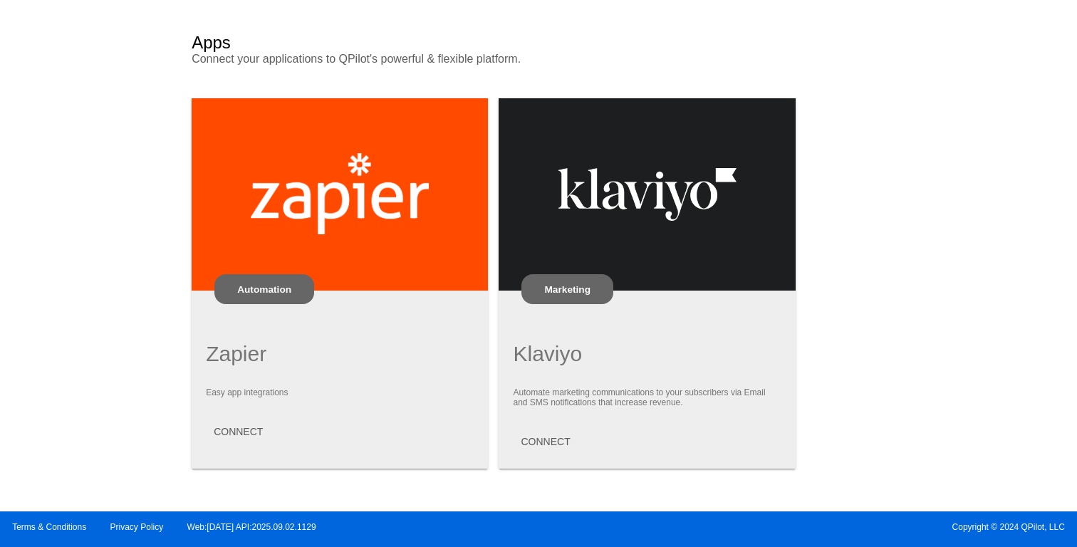
click at [549, 446] on span "CONNECT" at bounding box center [545, 441] width 49 height 11
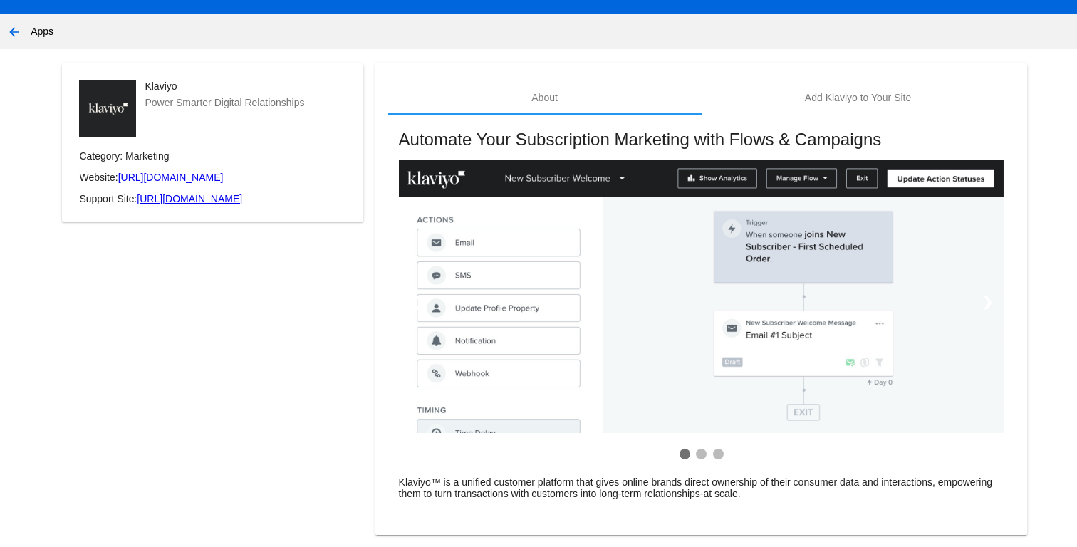
scroll to position [68, 0]
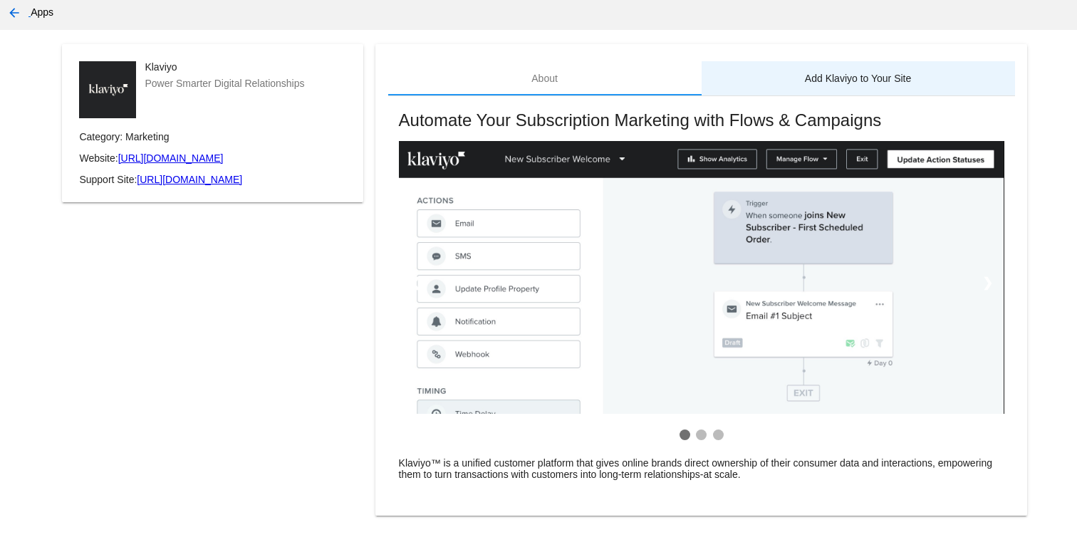
click at [855, 87] on div "Add Klaviyo to Your Site" at bounding box center [858, 78] width 313 height 34
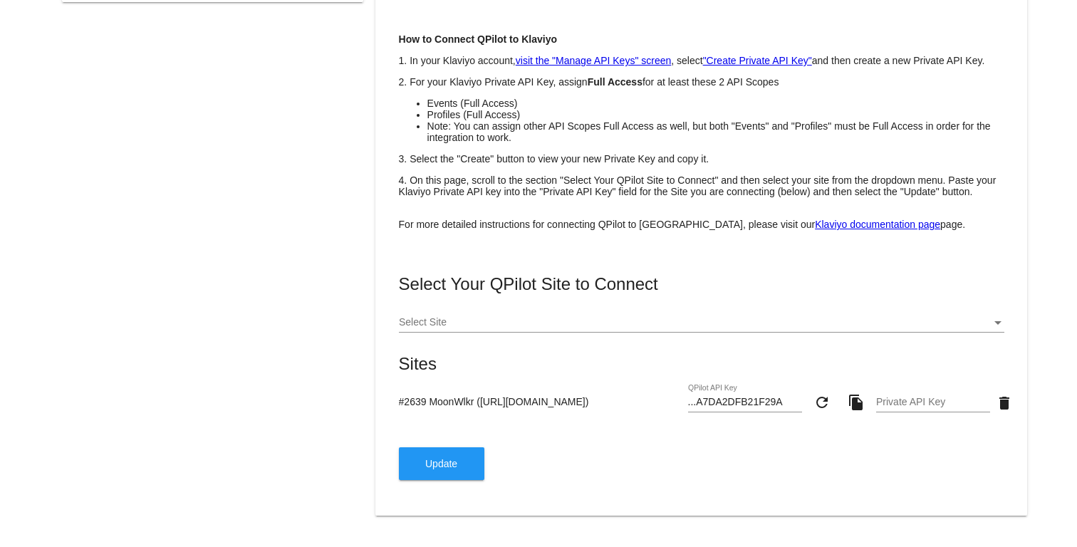
scroll to position [281, 0]
click at [658, 307] on div "Select Site" at bounding box center [701, 319] width 605 height 28
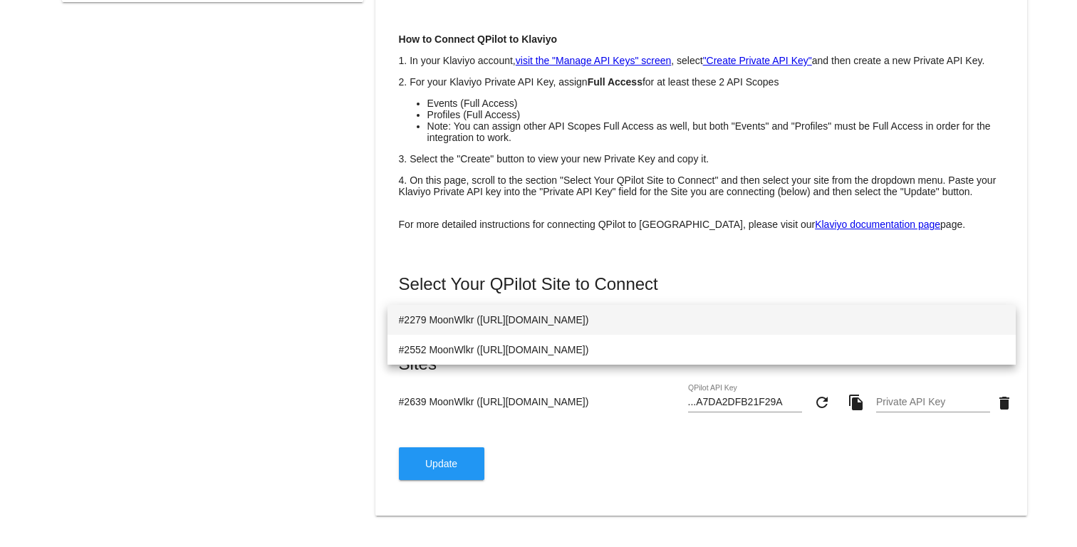
click at [601, 399] on div at bounding box center [538, 273] width 1077 height 547
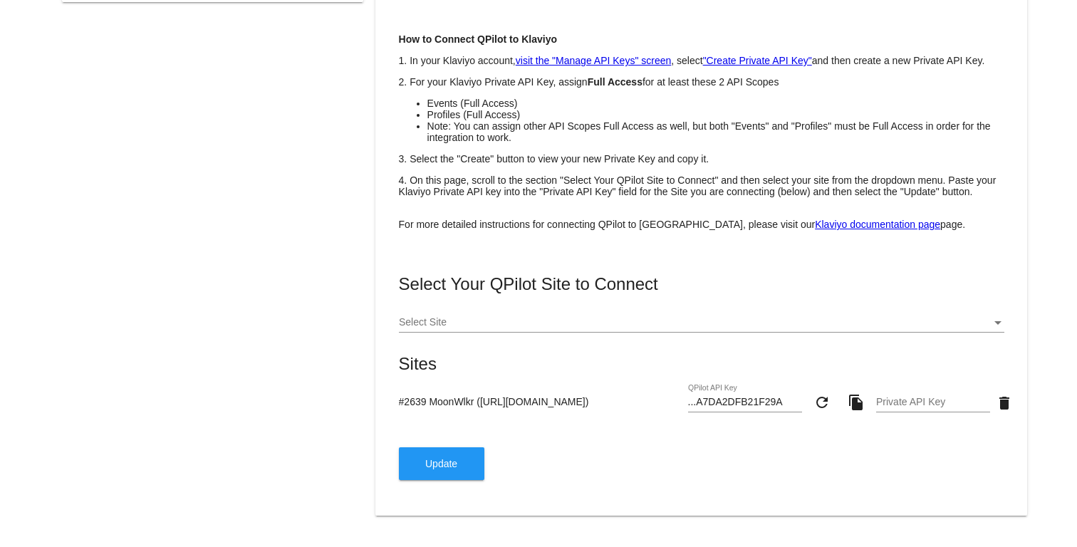
click at [615, 326] on div "Select Site" at bounding box center [701, 319] width 605 height 28
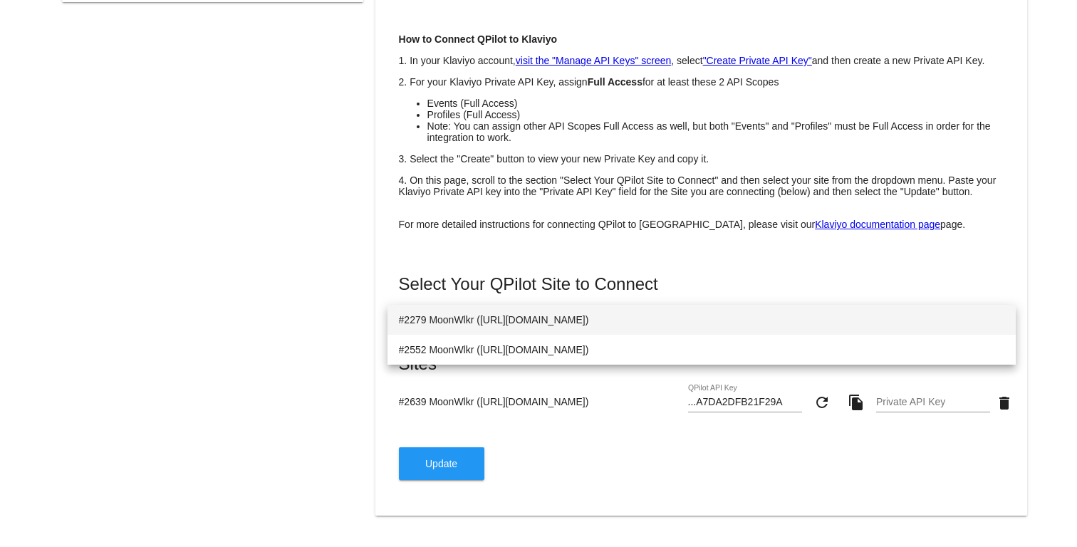
click at [615, 407] on div at bounding box center [538, 273] width 1077 height 547
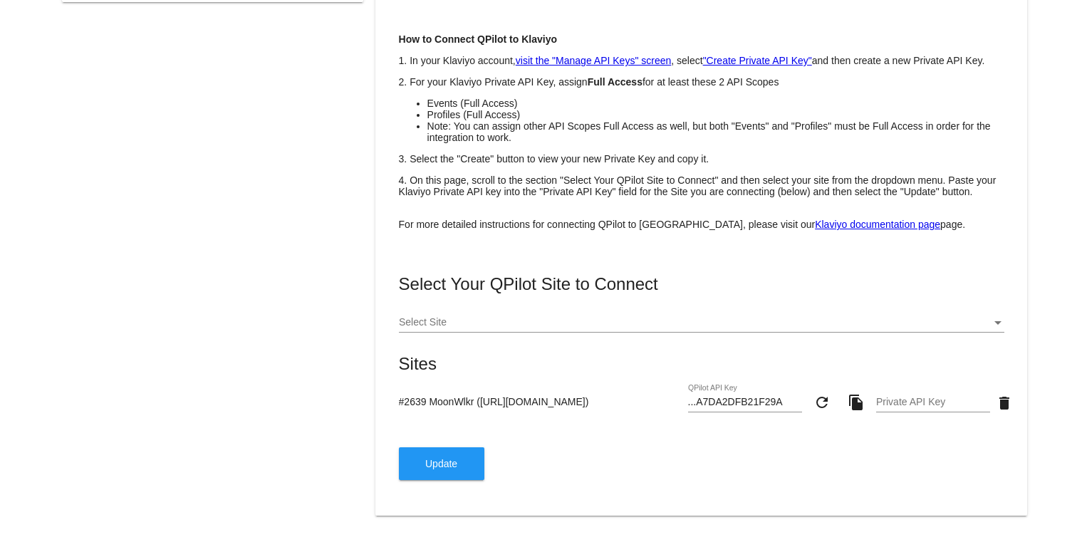
scroll to position [261, 0]
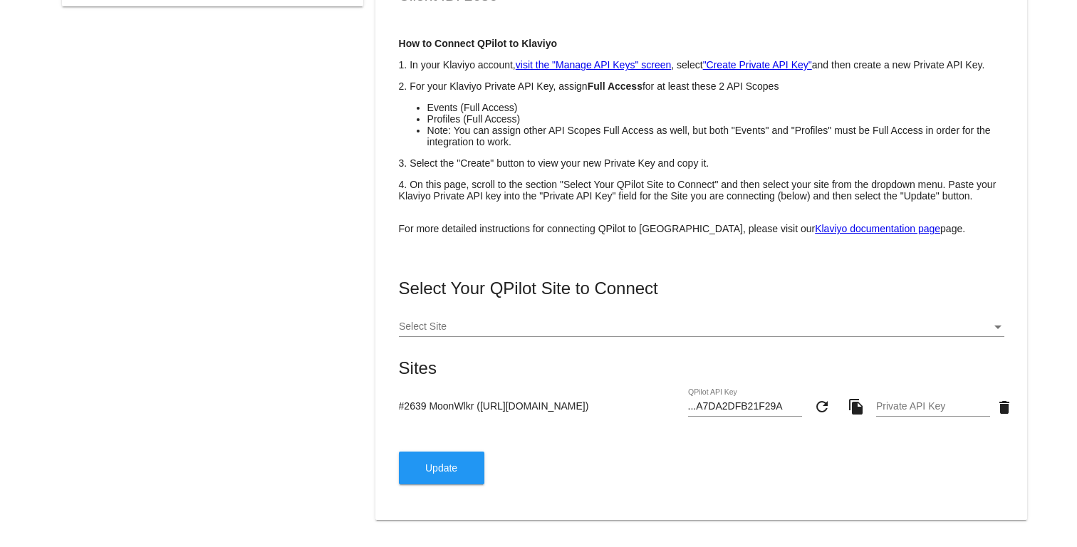
drag, startPoint x: 400, startPoint y: 422, endPoint x: 474, endPoint y: 419, distance: 74.8
click at [474, 412] on input "#2639 MoonWlkr ([URL][DOMAIN_NAME])" at bounding box center [540, 405] width 283 height 11
click at [896, 415] on div "Private API Key" at bounding box center [933, 403] width 114 height 28
paste input "pk_e159a9cfd09dd46ee666a57177b6365cbc"
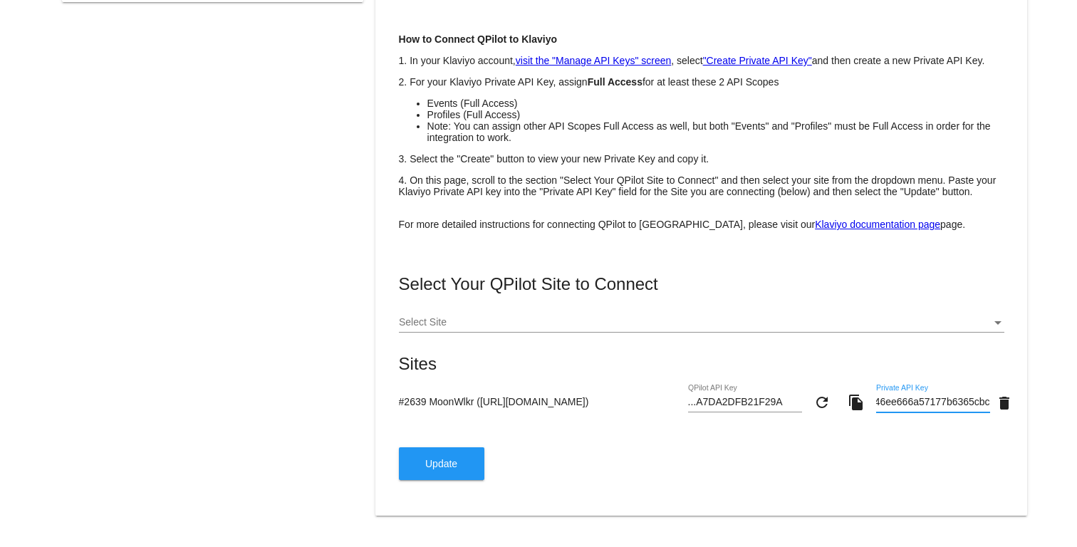
type input "pk_e159a9cfd09dd46ee666a57177b6365cbc"
click at [469, 469] on button "Update" at bounding box center [441, 463] width 85 height 33
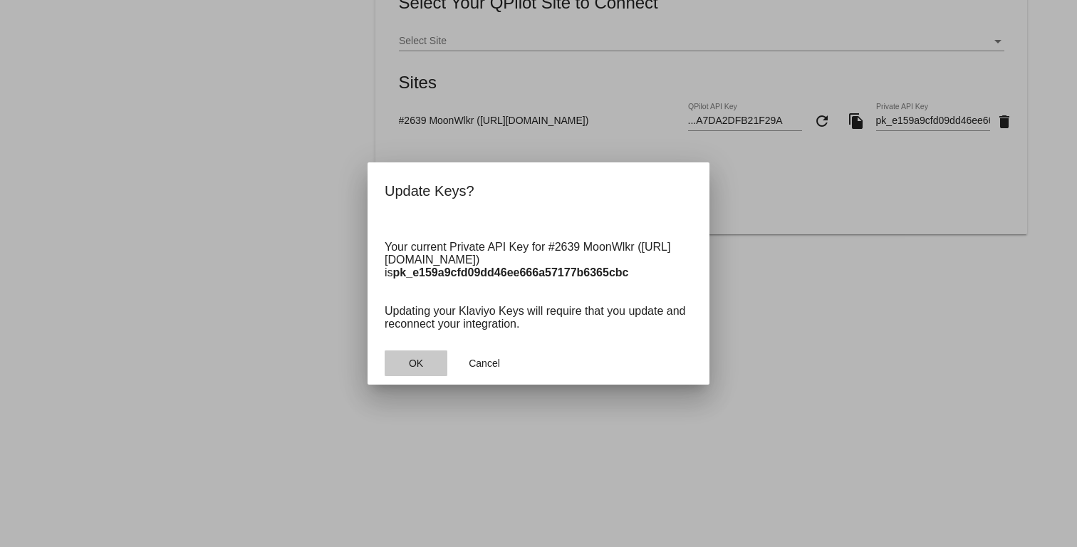
click at [427, 367] on button "OK" at bounding box center [416, 363] width 63 height 26
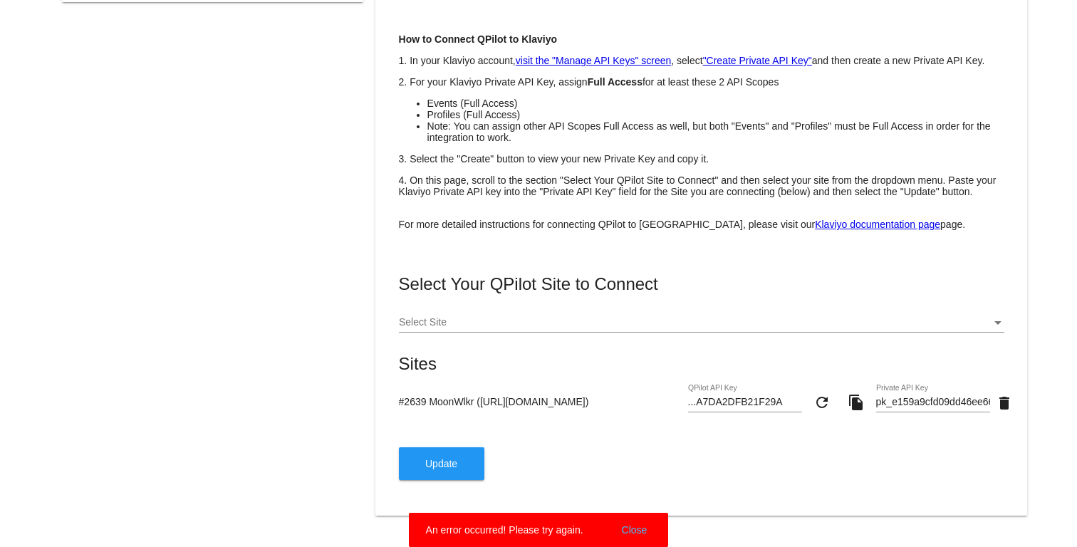
click at [627, 529] on button "Close" at bounding box center [635, 530] width 34 height 14
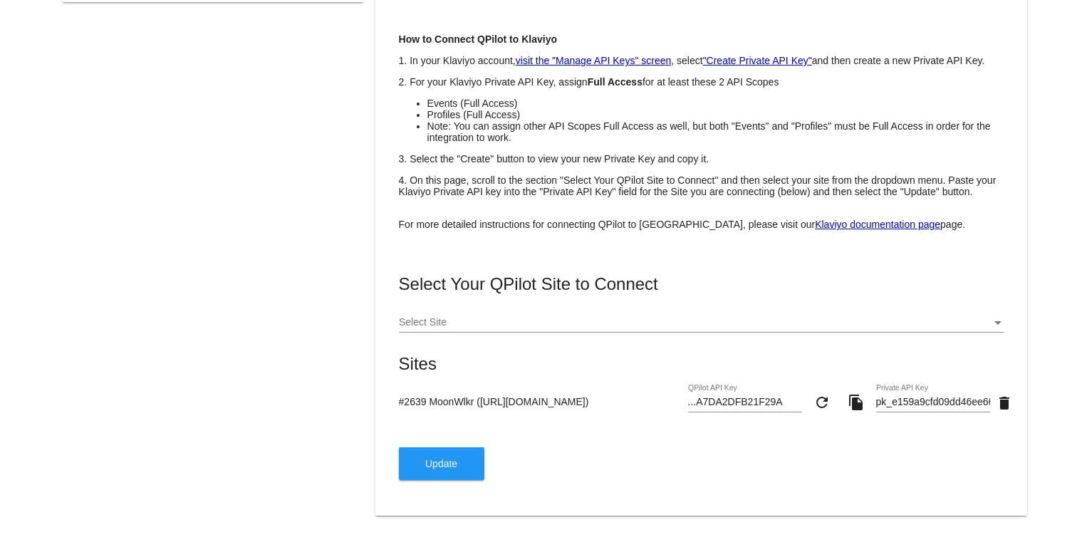
click at [737, 403] on input "...A7DA2DFB21F29A" at bounding box center [745, 402] width 114 height 11
click at [734, 402] on input "...A7DA2DFB21F29A" at bounding box center [745, 402] width 114 height 11
click at [464, 471] on button "Update" at bounding box center [441, 463] width 85 height 33
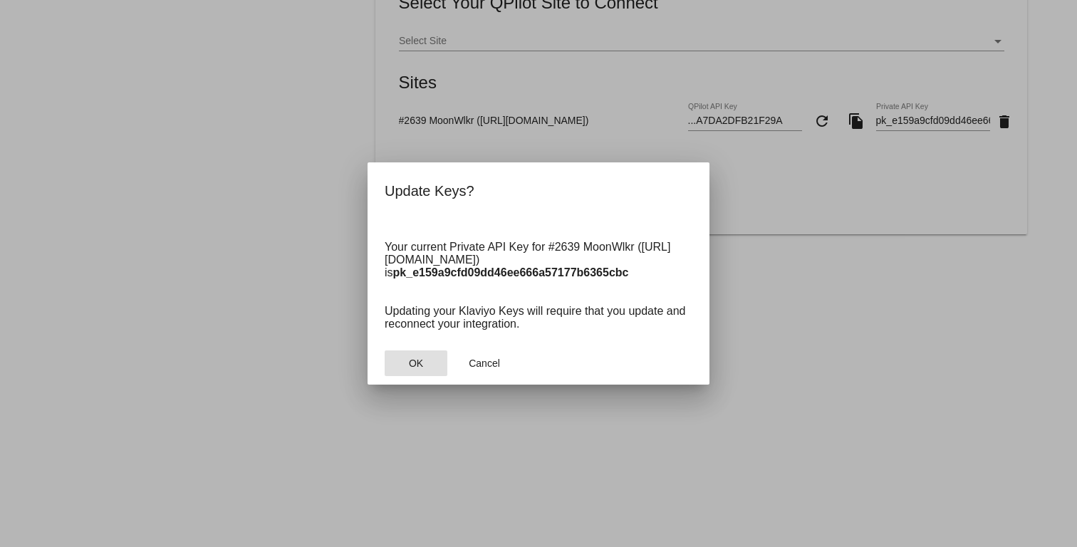
click at [402, 363] on button "OK" at bounding box center [416, 363] width 63 height 26
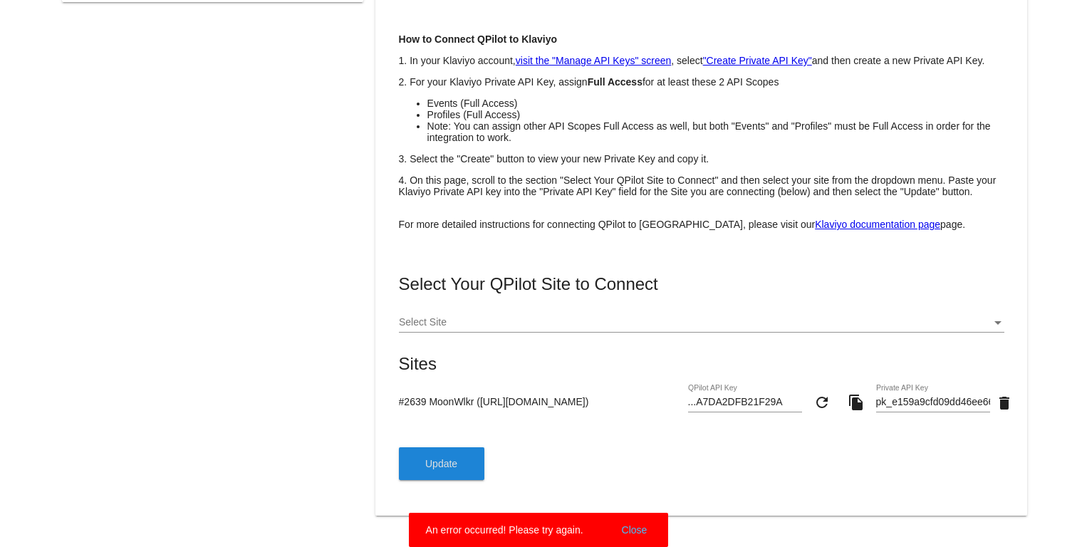
scroll to position [281, 0]
click at [595, 427] on div "Select Your QPilot Site to Connect Select Site Sites #2639 MoonWlkr (https://mo…" at bounding box center [701, 377] width 605 height 206
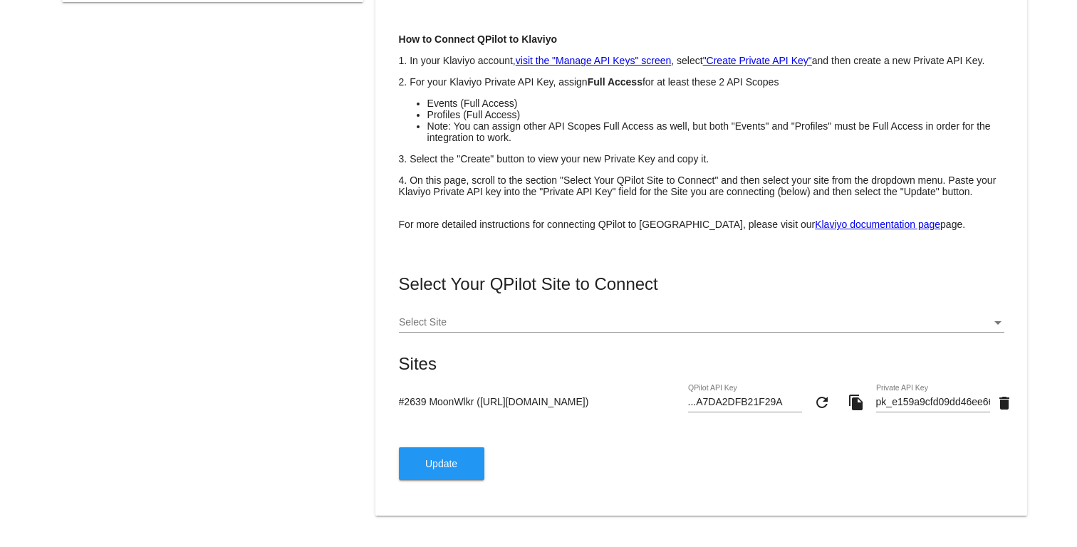
click at [815, 221] on link "Klaviyo documentation page" at bounding box center [877, 224] width 125 height 11
click at [460, 467] on button "Update" at bounding box center [441, 463] width 85 height 33
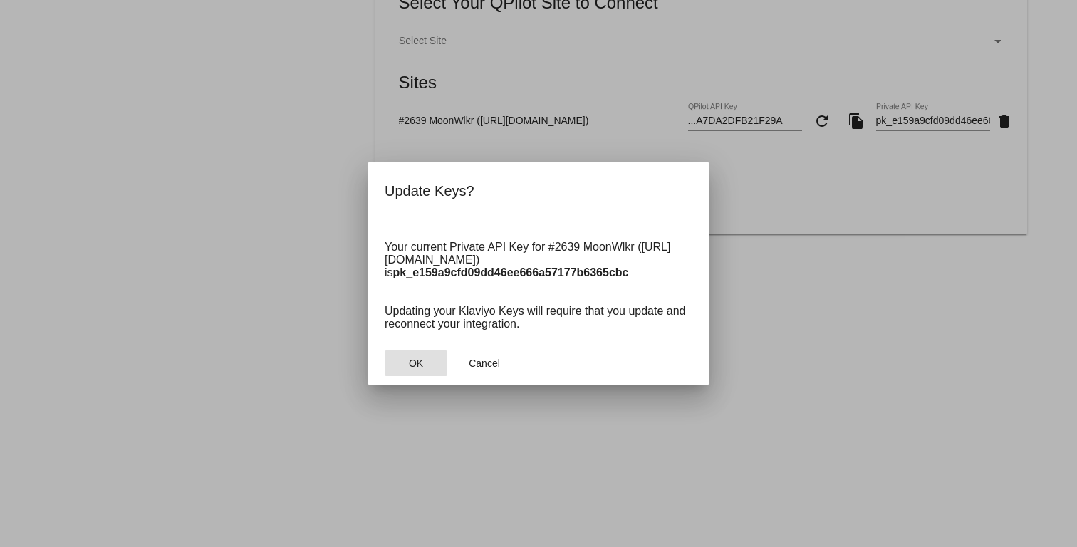
click at [430, 367] on button "OK" at bounding box center [416, 363] width 63 height 26
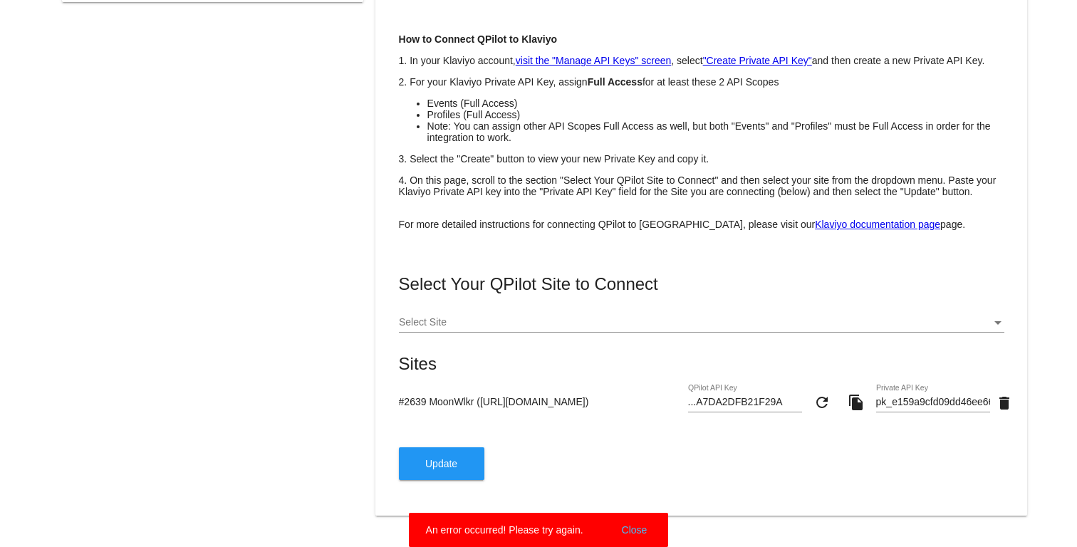
click at [634, 528] on button "Close" at bounding box center [635, 530] width 34 height 14
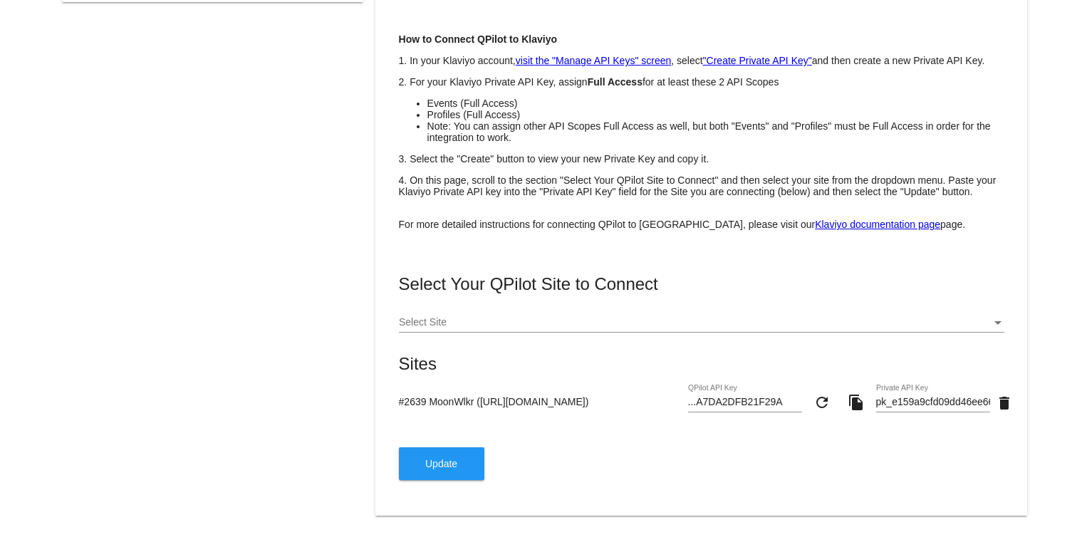
click at [937, 398] on input "pk_e159a9cfd09dd46ee666a57177b6365cbc" at bounding box center [933, 402] width 114 height 11
click at [1014, 403] on mat-card "About Add Klaviyo to Your Site Integration keys Client ID: 2636 How to Connect …" at bounding box center [700, 180] width 651 height 672
click at [1009, 403] on mat-icon "delete" at bounding box center [1004, 403] width 17 height 17
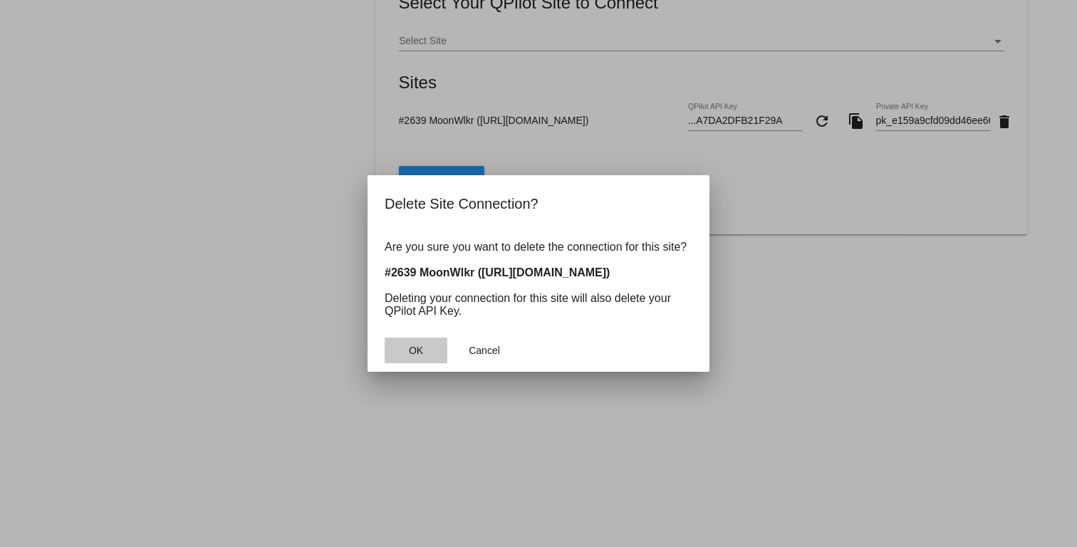
click at [421, 348] on span "OK" at bounding box center [416, 350] width 14 height 11
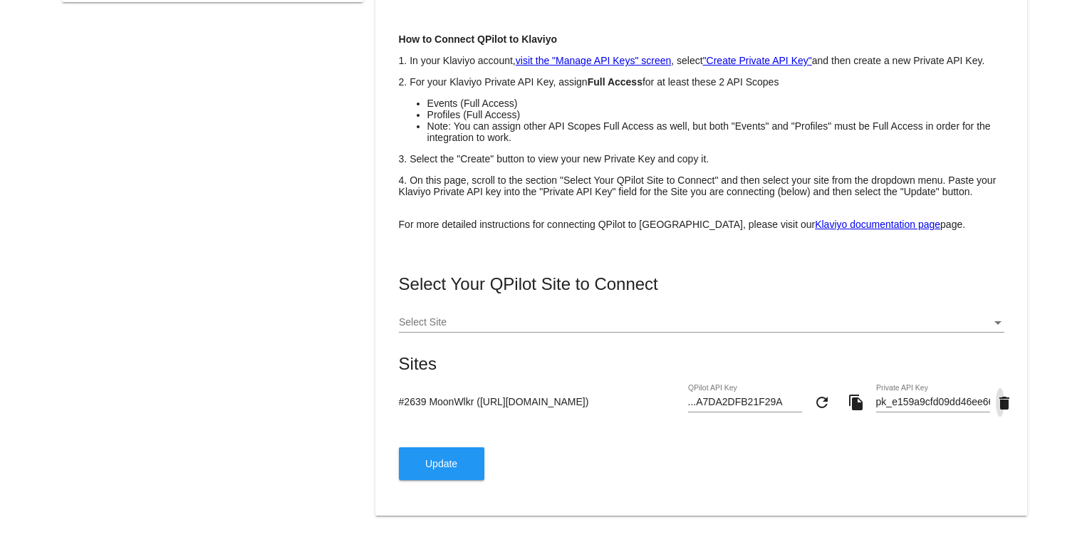
scroll to position [263, 0]
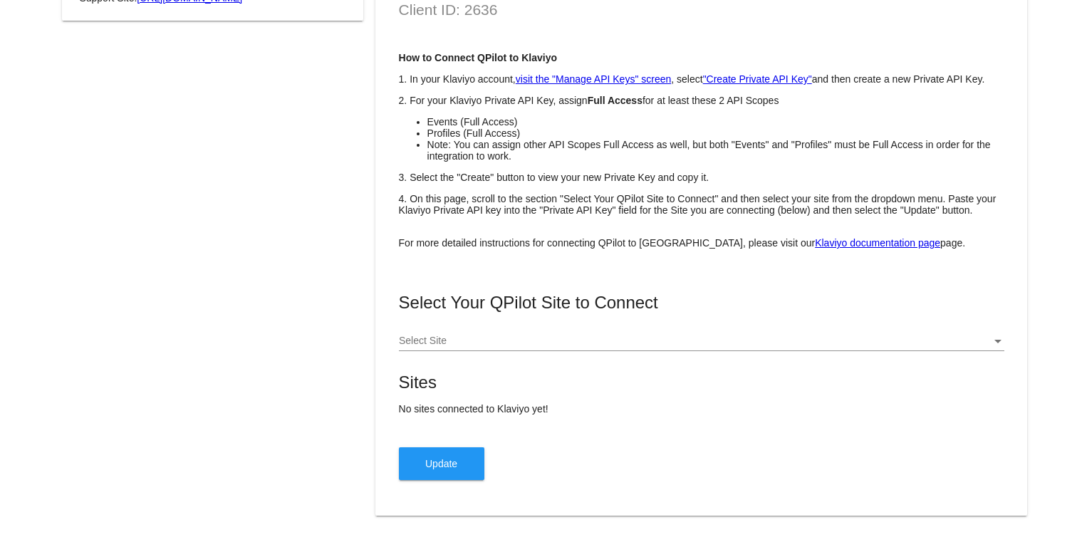
click at [924, 338] on div at bounding box center [695, 340] width 593 height 11
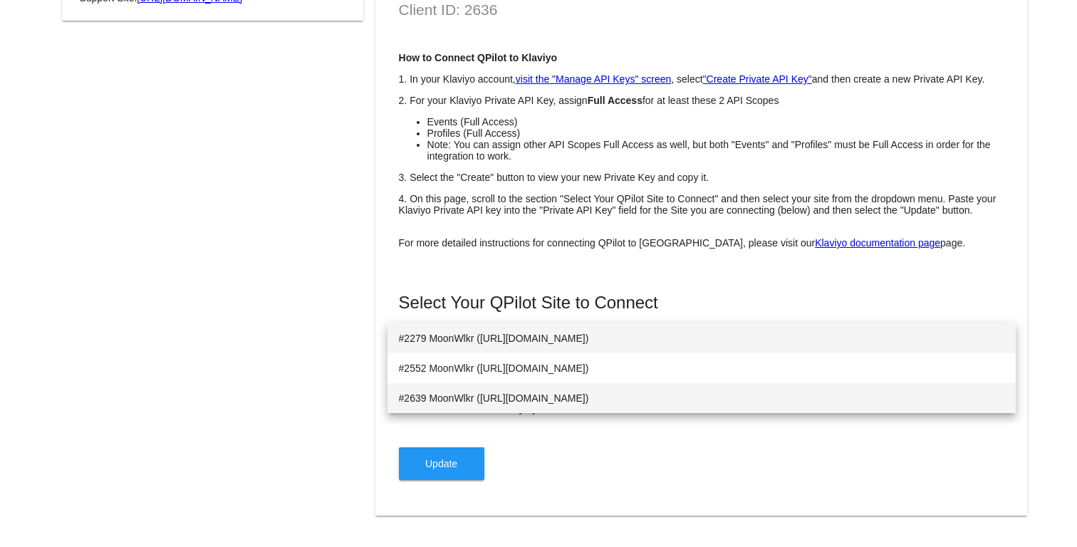
click at [756, 402] on span "#2639 MoonWlkr ([URL][DOMAIN_NAME])" at bounding box center [701, 398] width 605 height 30
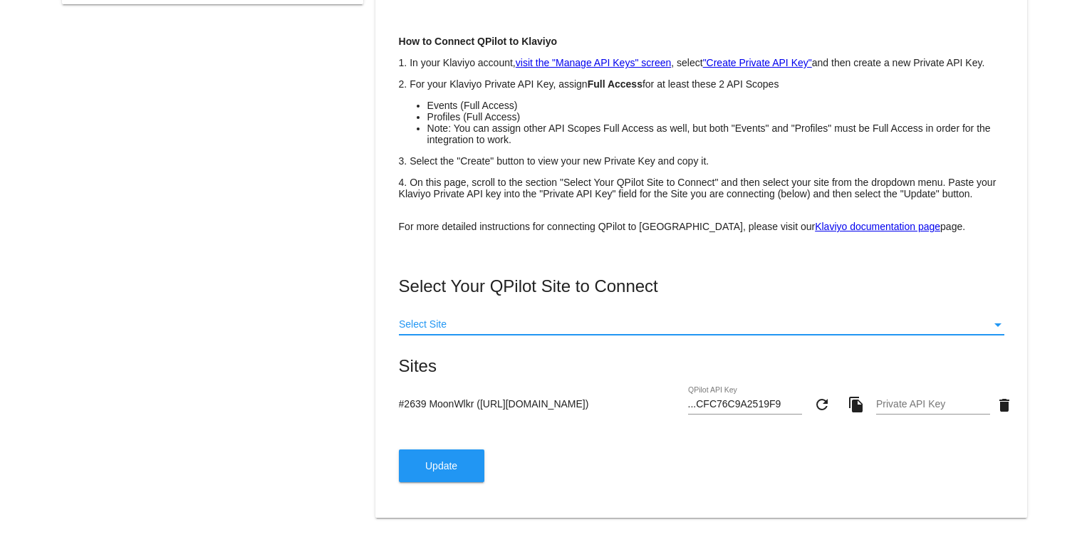
click at [889, 415] on div "Private API Key" at bounding box center [933, 401] width 114 height 28
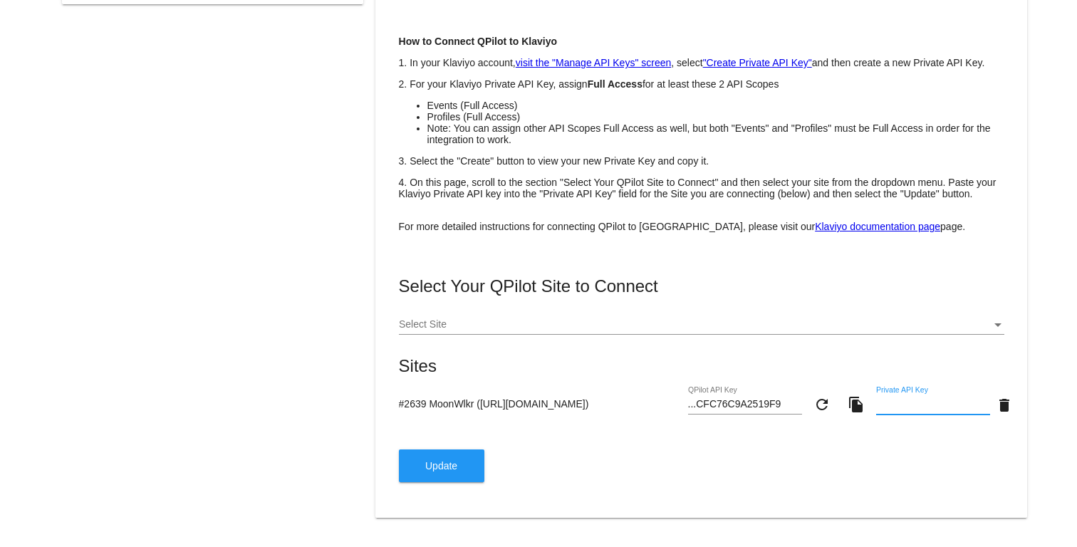
paste input "pk_e159a9cfd09dd46ee666a57177b6365cbc"
type input "pk_e159a9cfd09dd46ee666a57177b6365cbc"
click at [475, 482] on button "Update" at bounding box center [441, 465] width 85 height 33
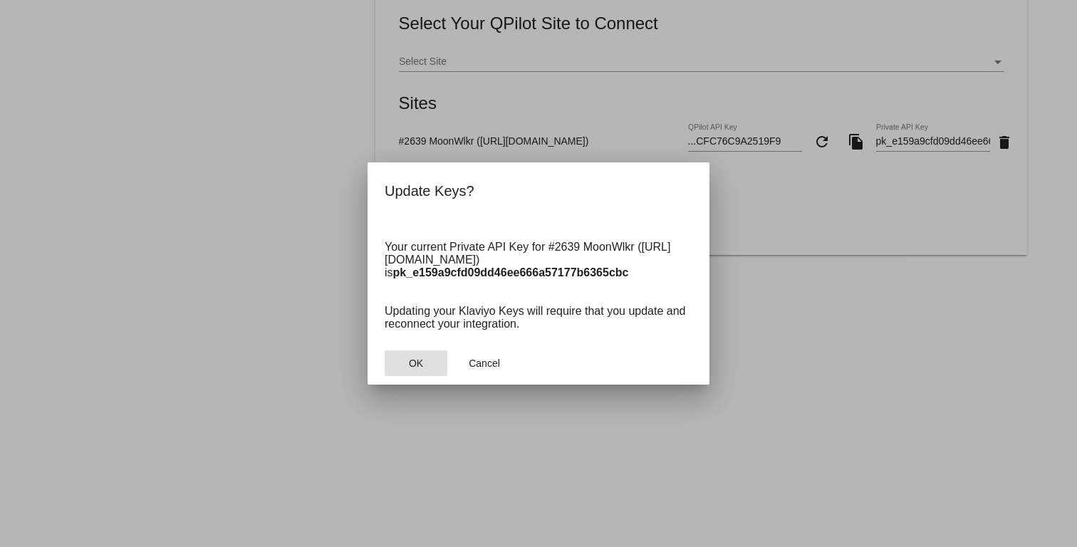
click at [405, 363] on button "OK" at bounding box center [416, 363] width 63 height 26
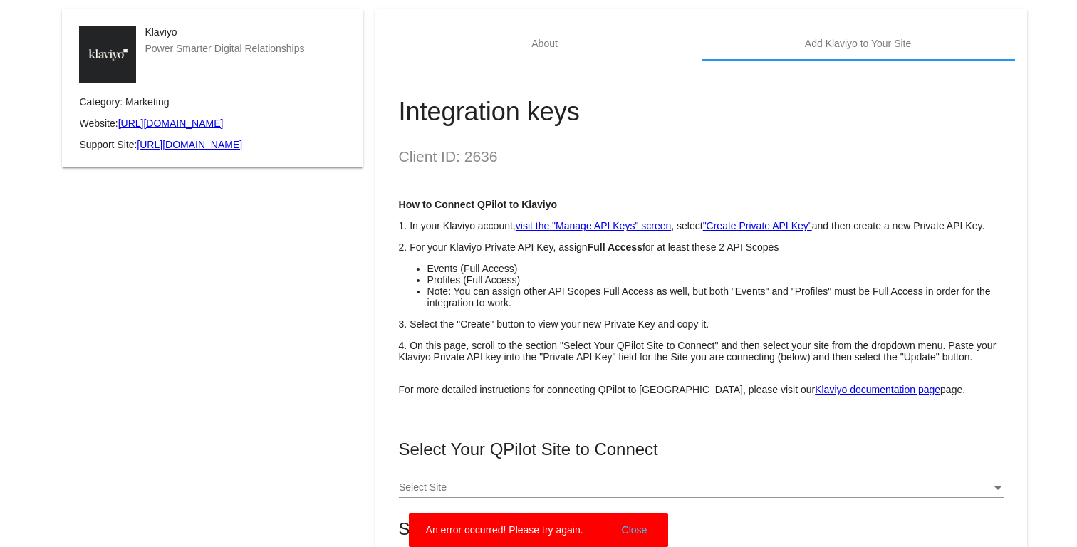
scroll to position [162, 0]
